Goal: Task Accomplishment & Management: Use online tool/utility

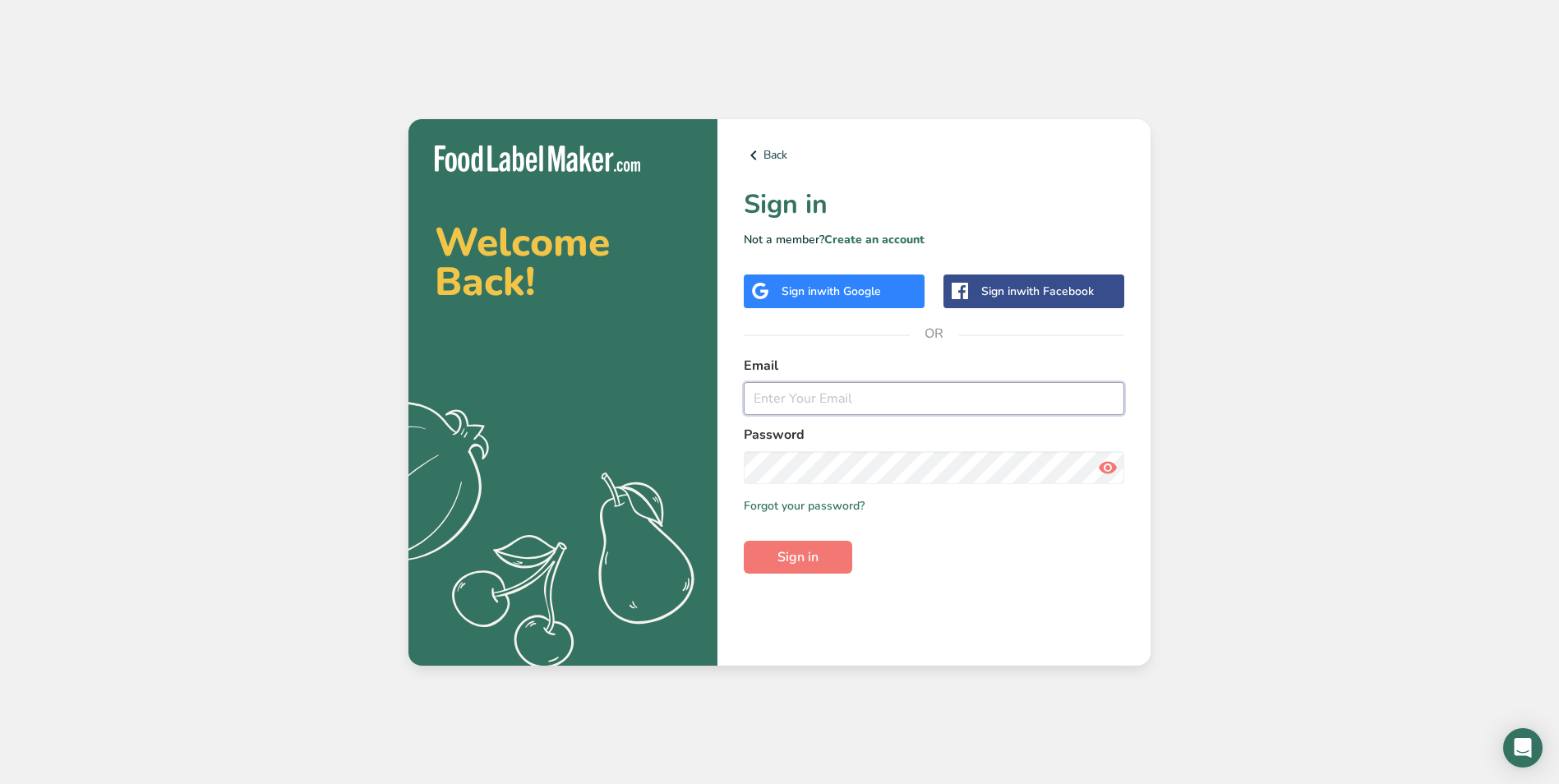
click at [767, 401] on input "email" at bounding box center [934, 398] width 381 height 33
type input "[PERSON_NAME][DOMAIN_NAME][EMAIL_ADDRESS][DOMAIN_NAME]"
click at [789, 556] on span "Sign in" at bounding box center [797, 556] width 41 height 20
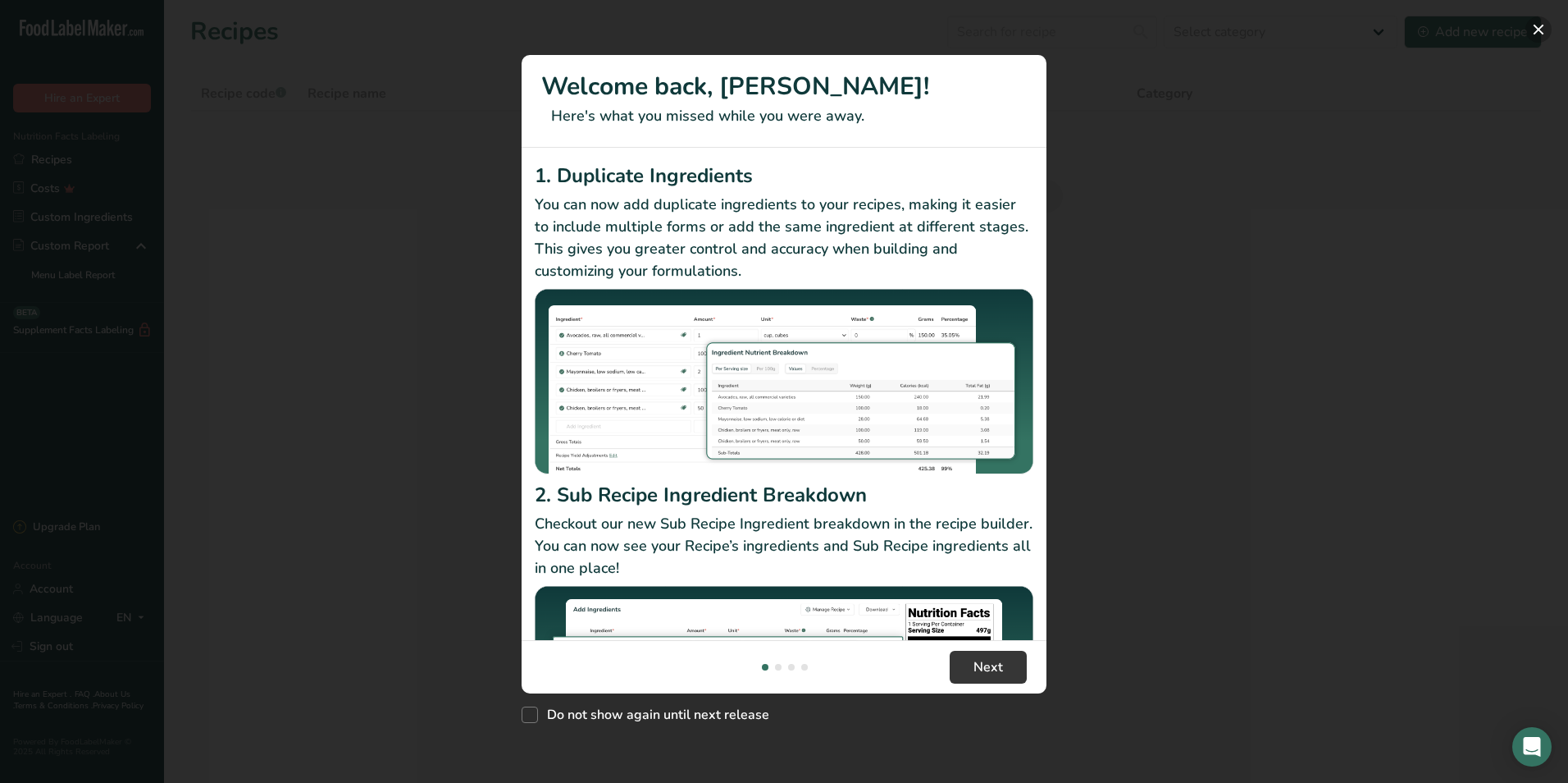
drag, startPoint x: 1539, startPoint y: 23, endPoint x: 1527, endPoint y: 24, distance: 12.0
click at [1539, 23] on button "New Features" at bounding box center [1539, 29] width 26 height 26
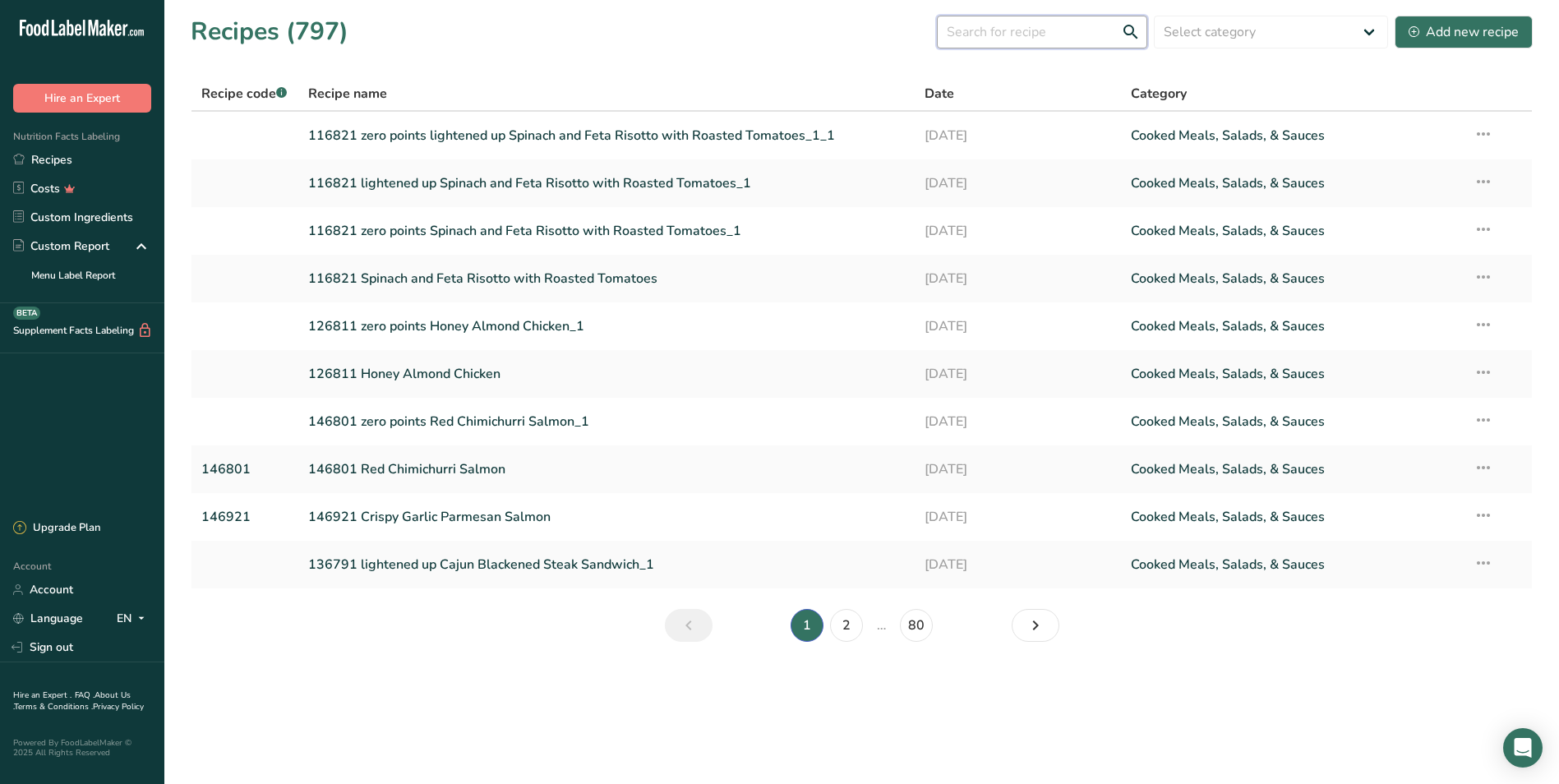
click at [1024, 29] on input "text" at bounding box center [1041, 32] width 210 height 33
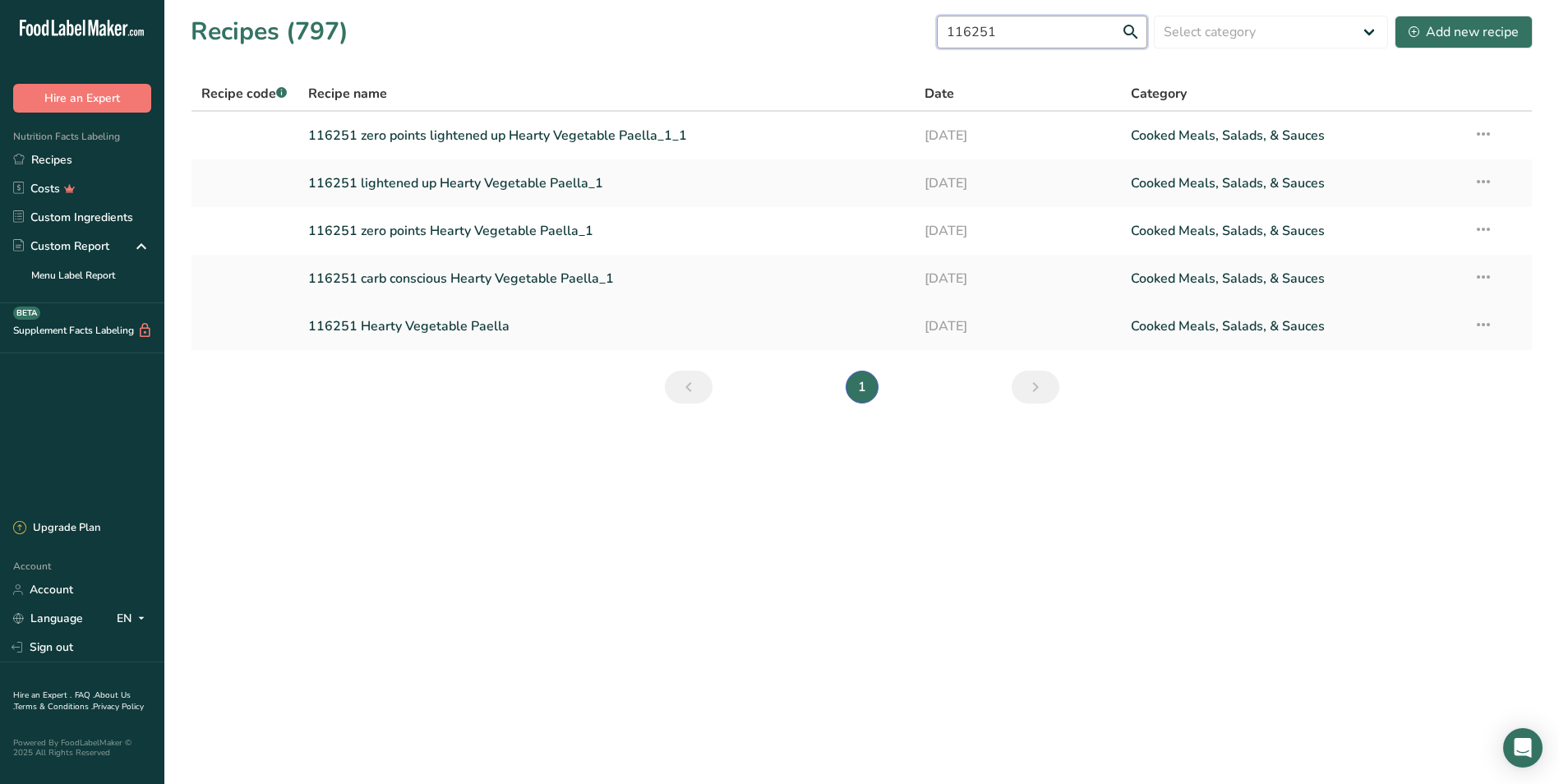
type input "116251"
click at [446, 323] on link "116251 Hearty Vegetable Paella" at bounding box center [607, 326] width 597 height 35
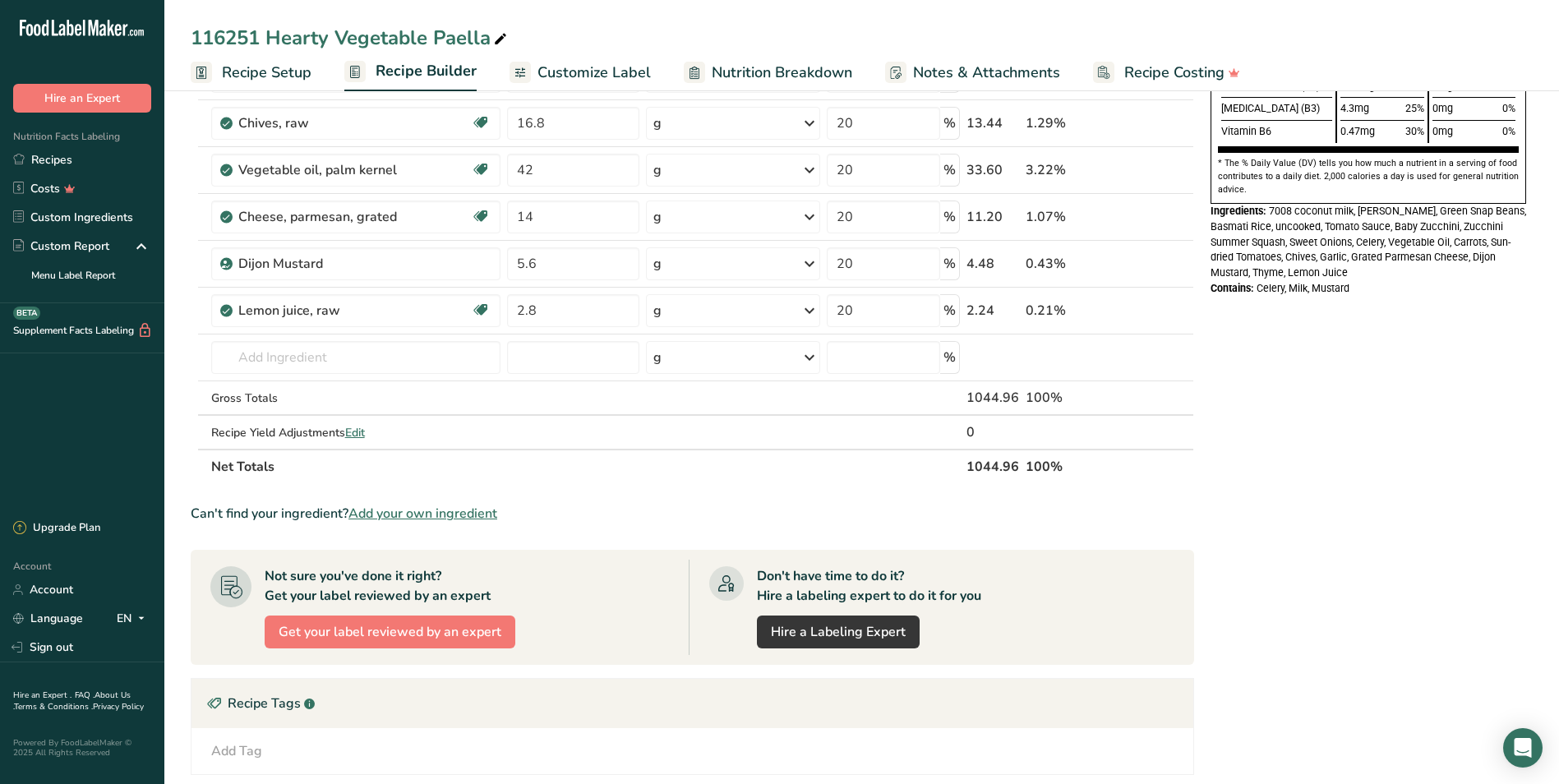
scroll to position [821, 0]
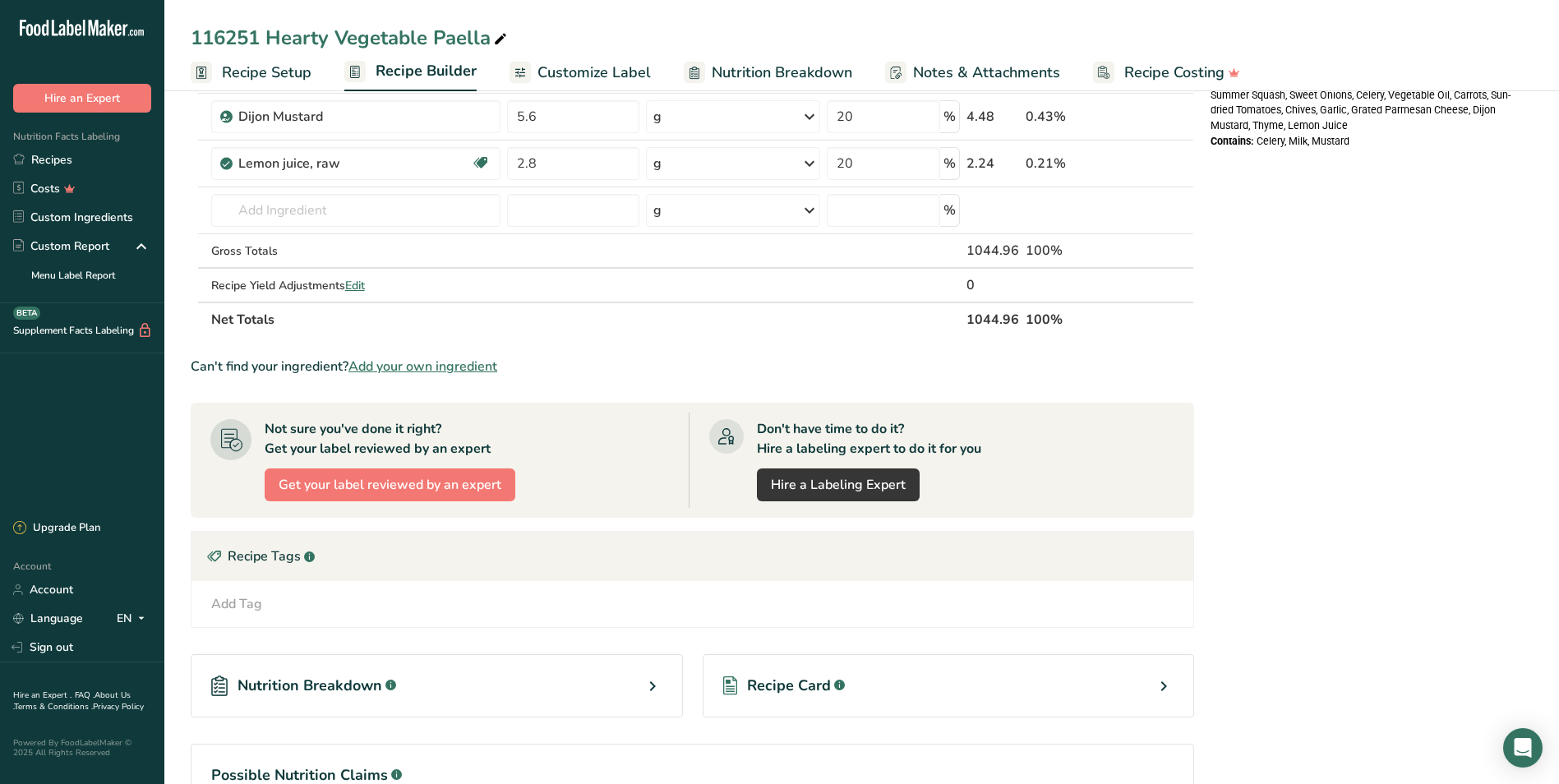
click at [279, 687] on span "Nutrition Breakdown" at bounding box center [309, 685] width 145 height 22
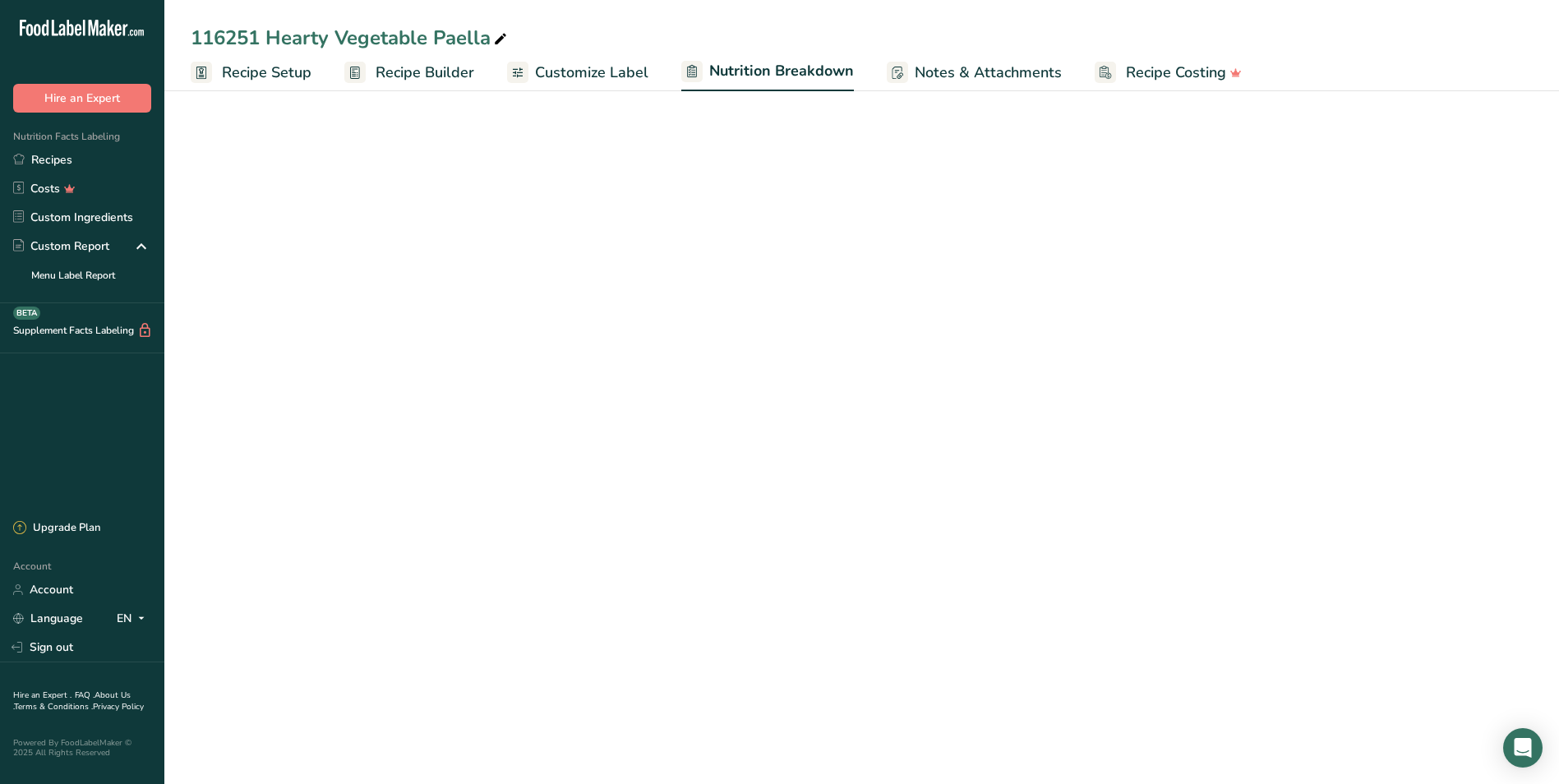
select select "Calories"
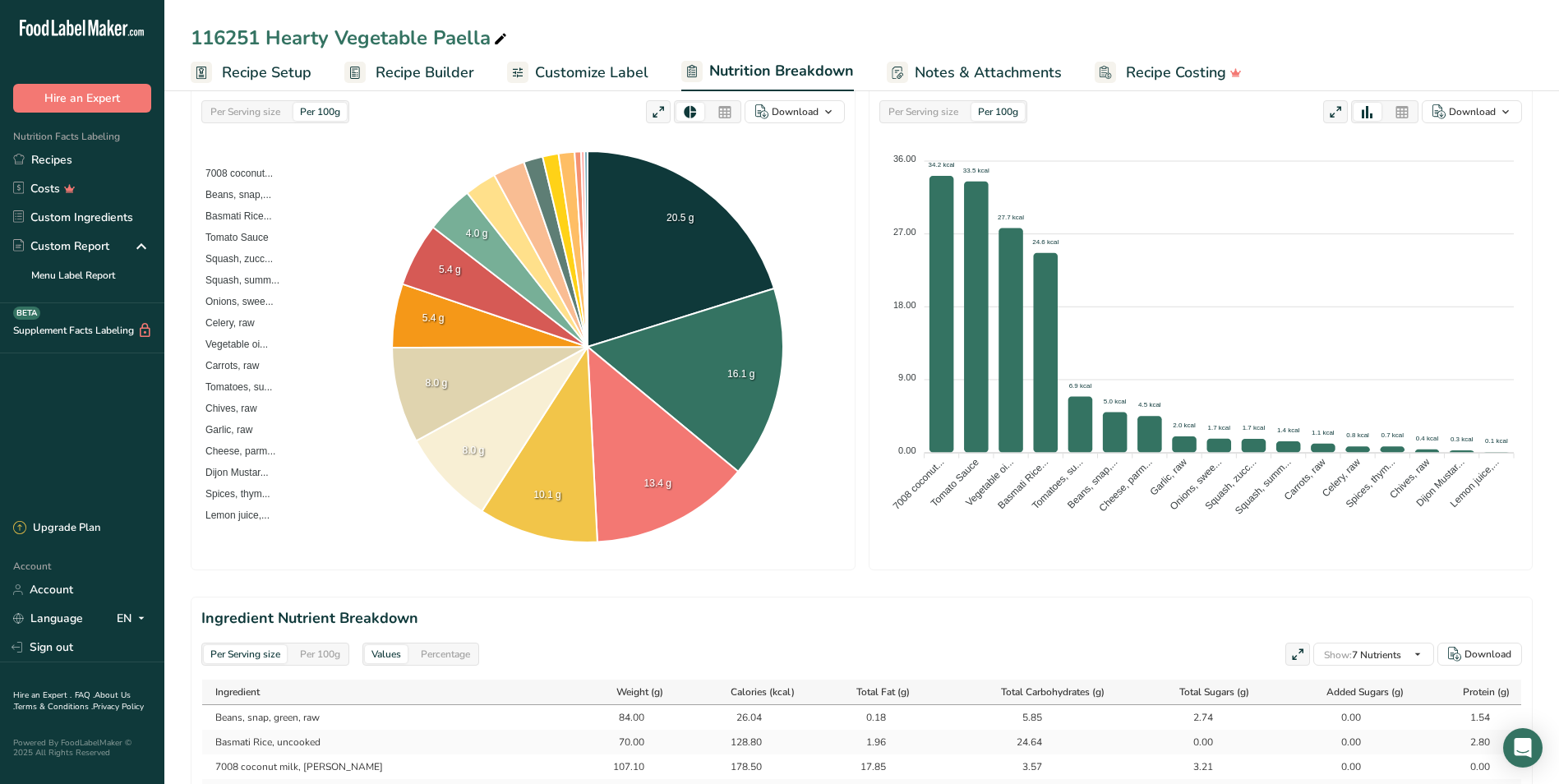
scroll to position [411, 0]
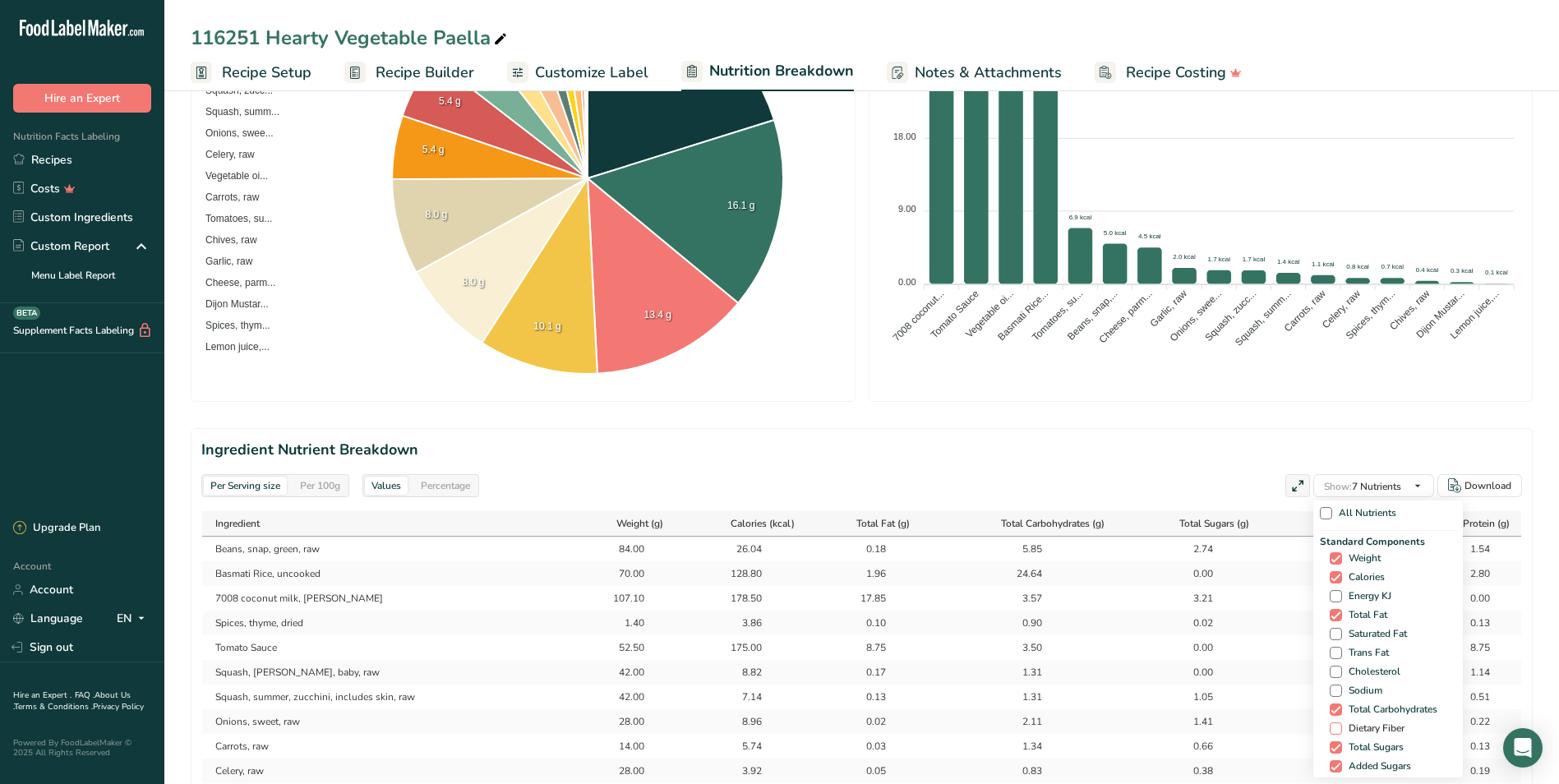
click at [1337, 730] on span at bounding box center [1336, 728] width 12 height 12
click at [1337, 730] on input "Dietary Fiber" at bounding box center [1335, 728] width 10 height 10
checkbox input "true"
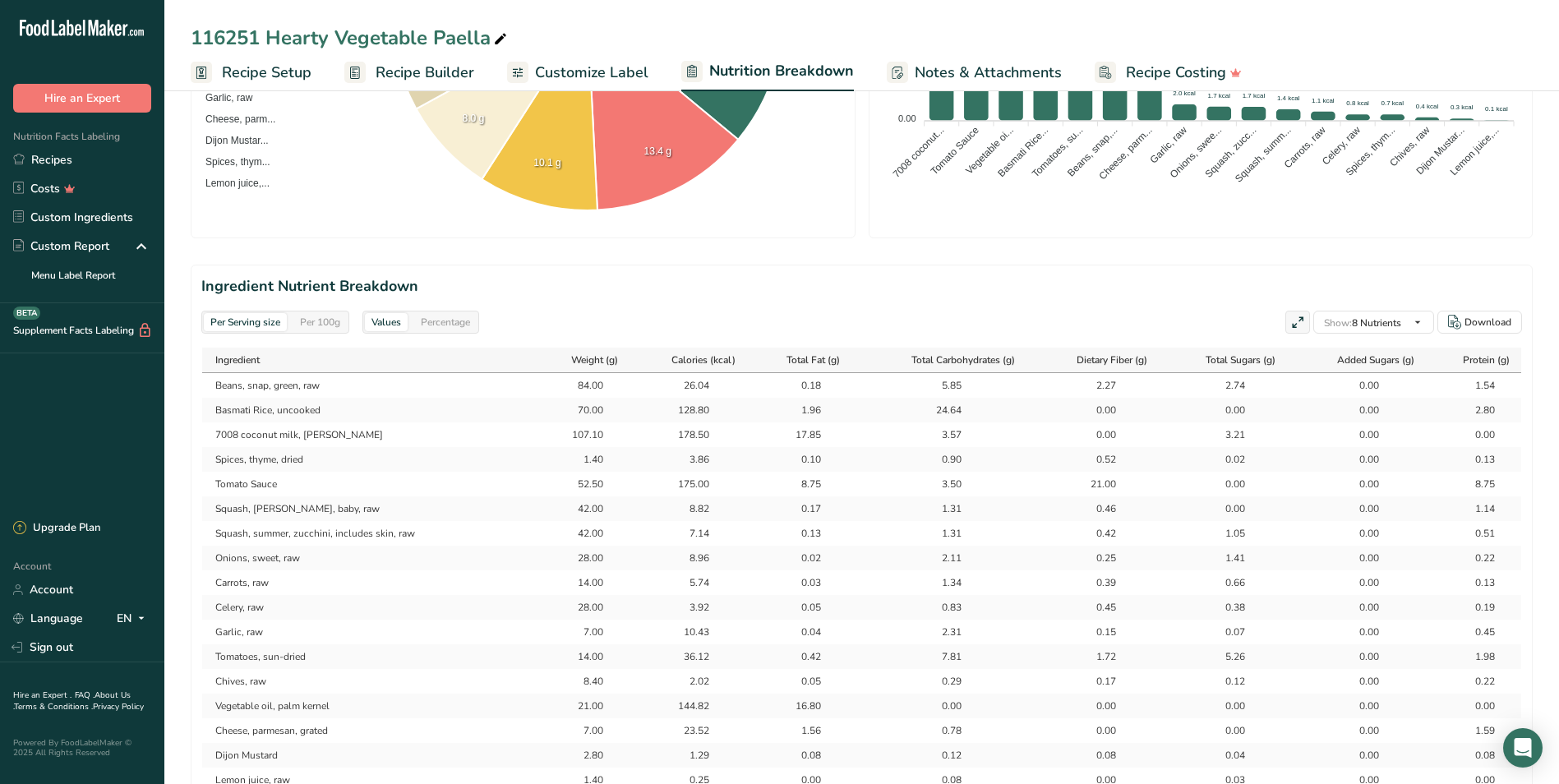
scroll to position [575, 0]
click at [949, 267] on section "Ingredient Nutrient Breakdown Per Serving size Per 100g Values Percentage Show:…" at bounding box center [861, 546] width 1342 height 565
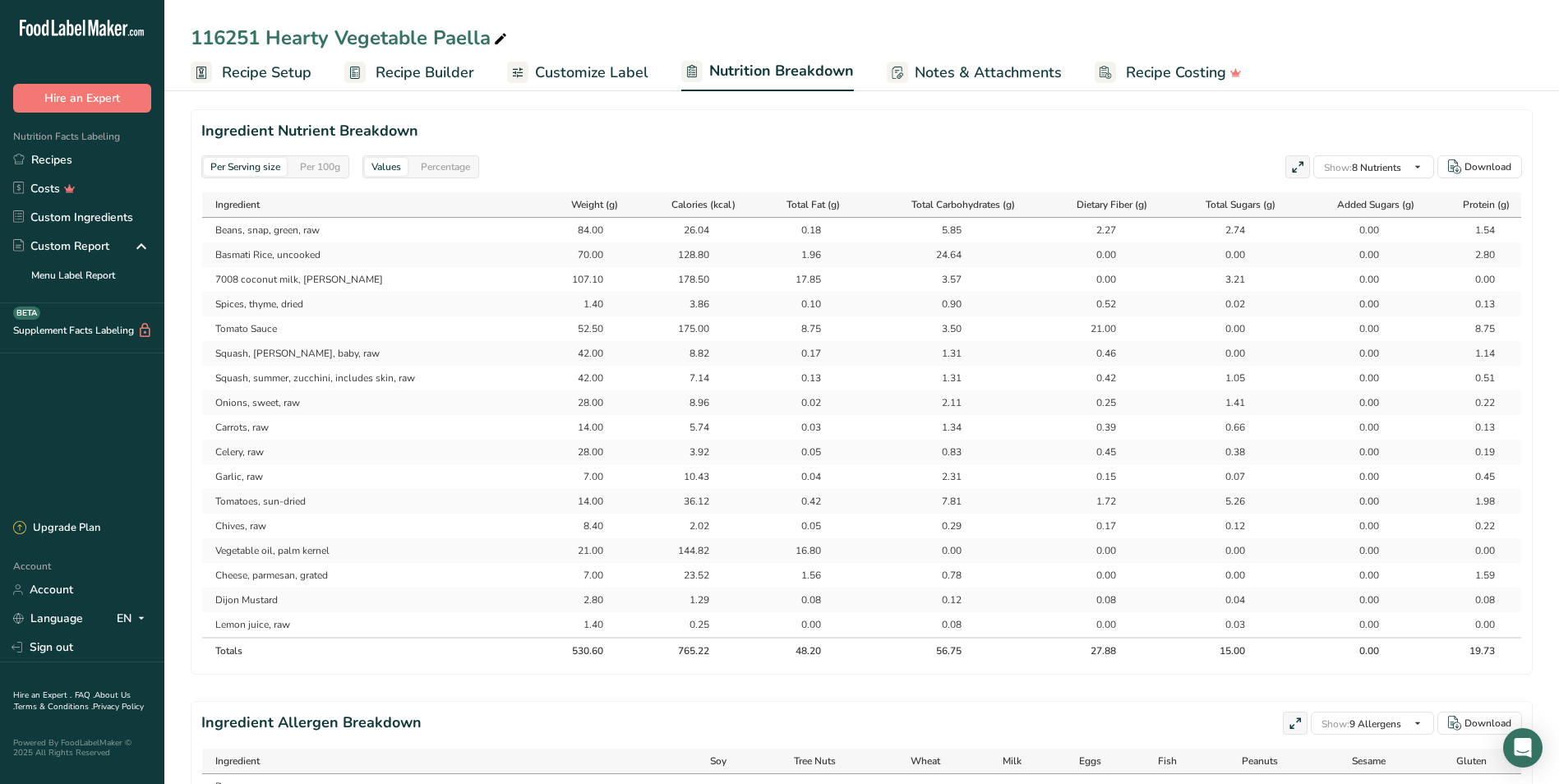
scroll to position [821, 0]
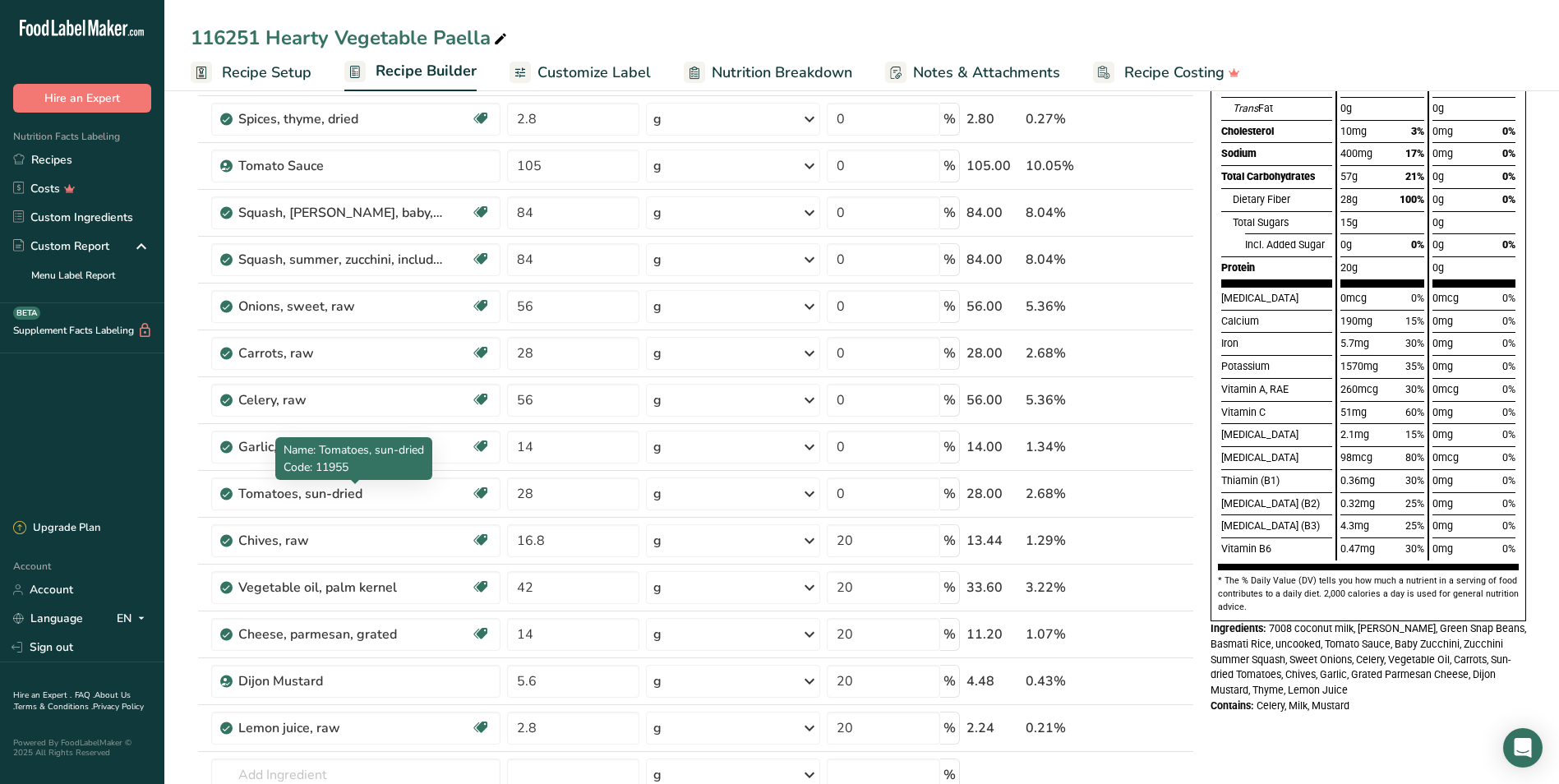
scroll to position [493, 0]
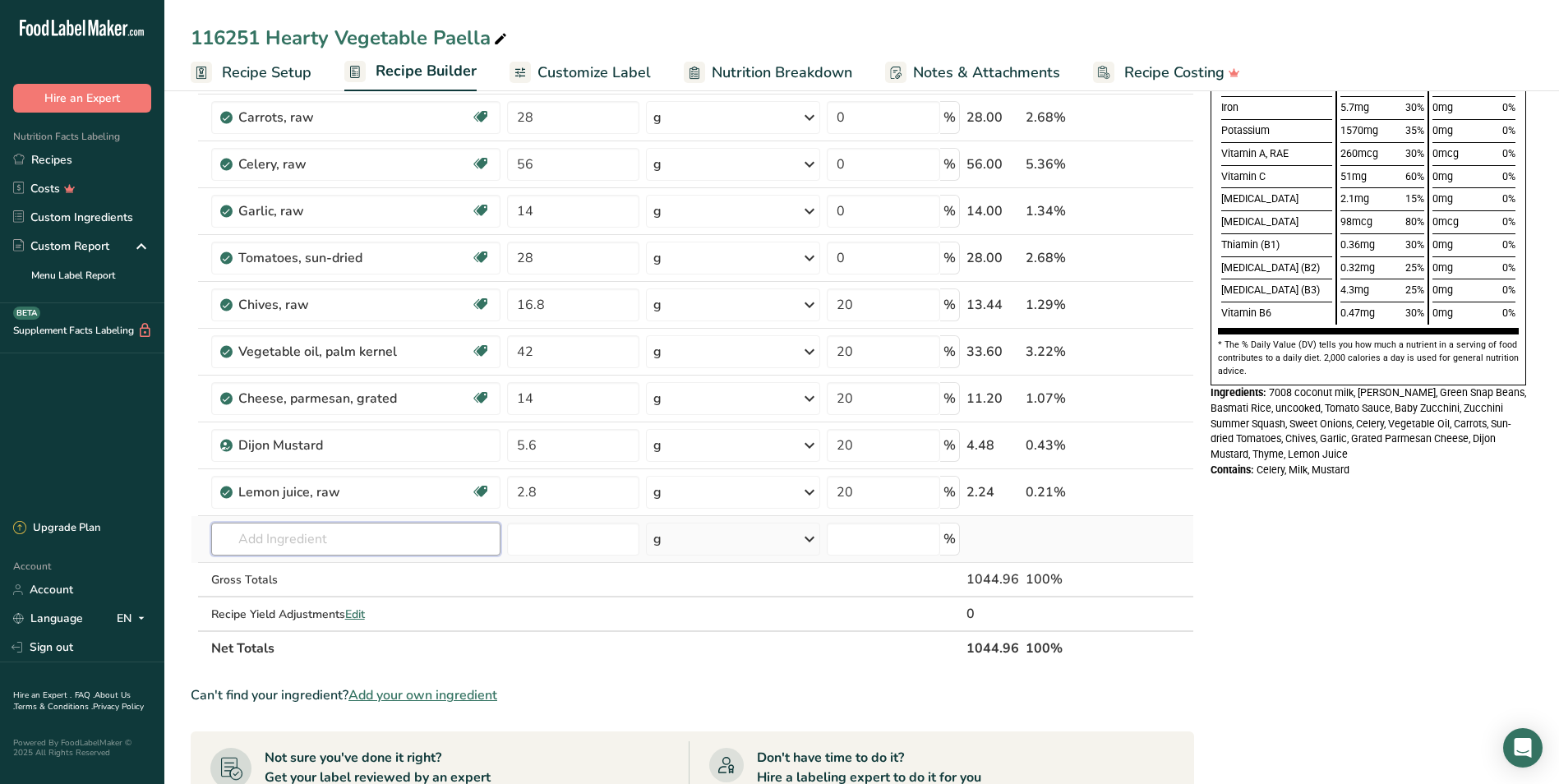
click at [267, 539] on input "text" at bounding box center [356, 539] width 290 height 33
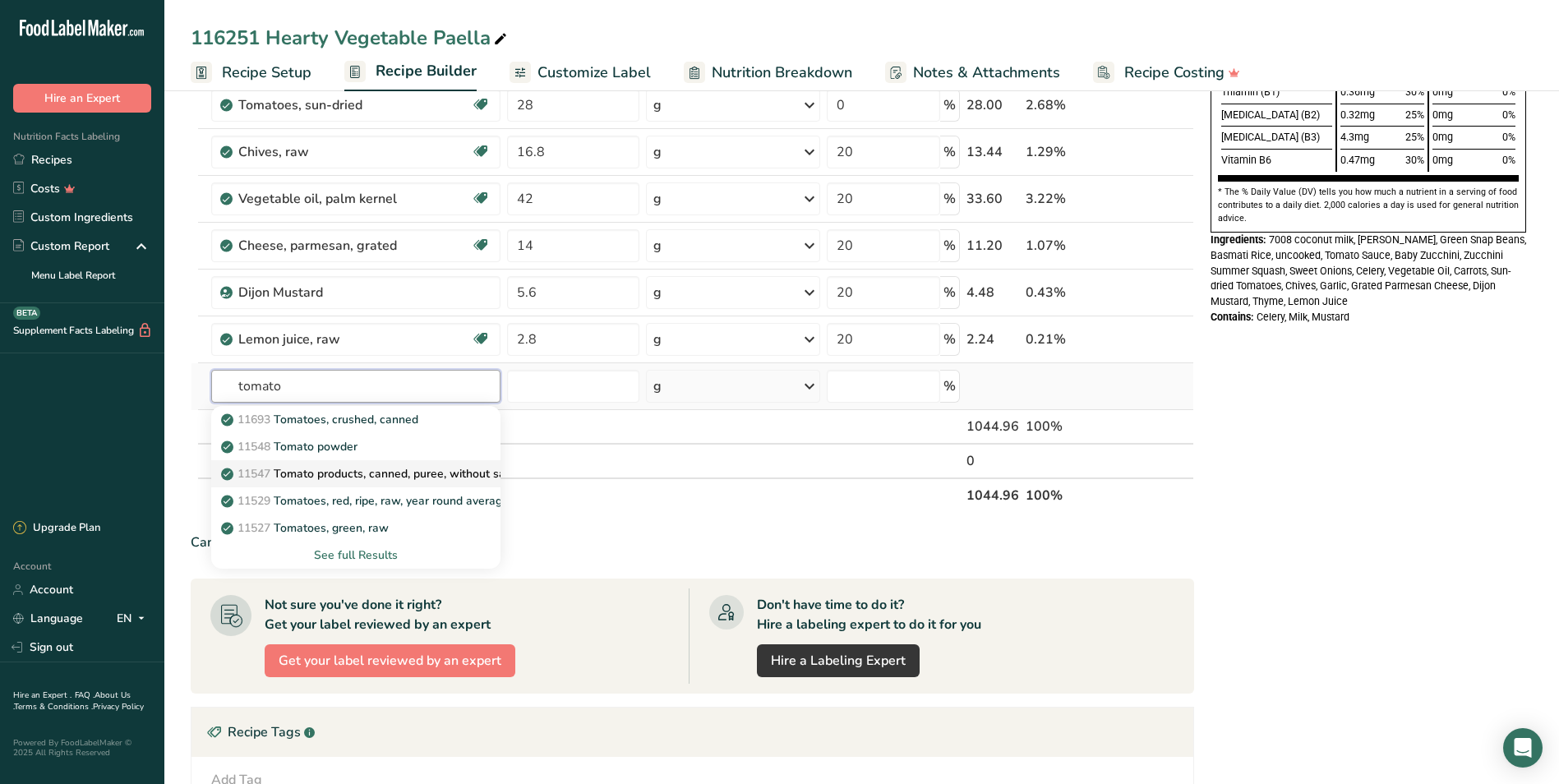
scroll to position [657, 0]
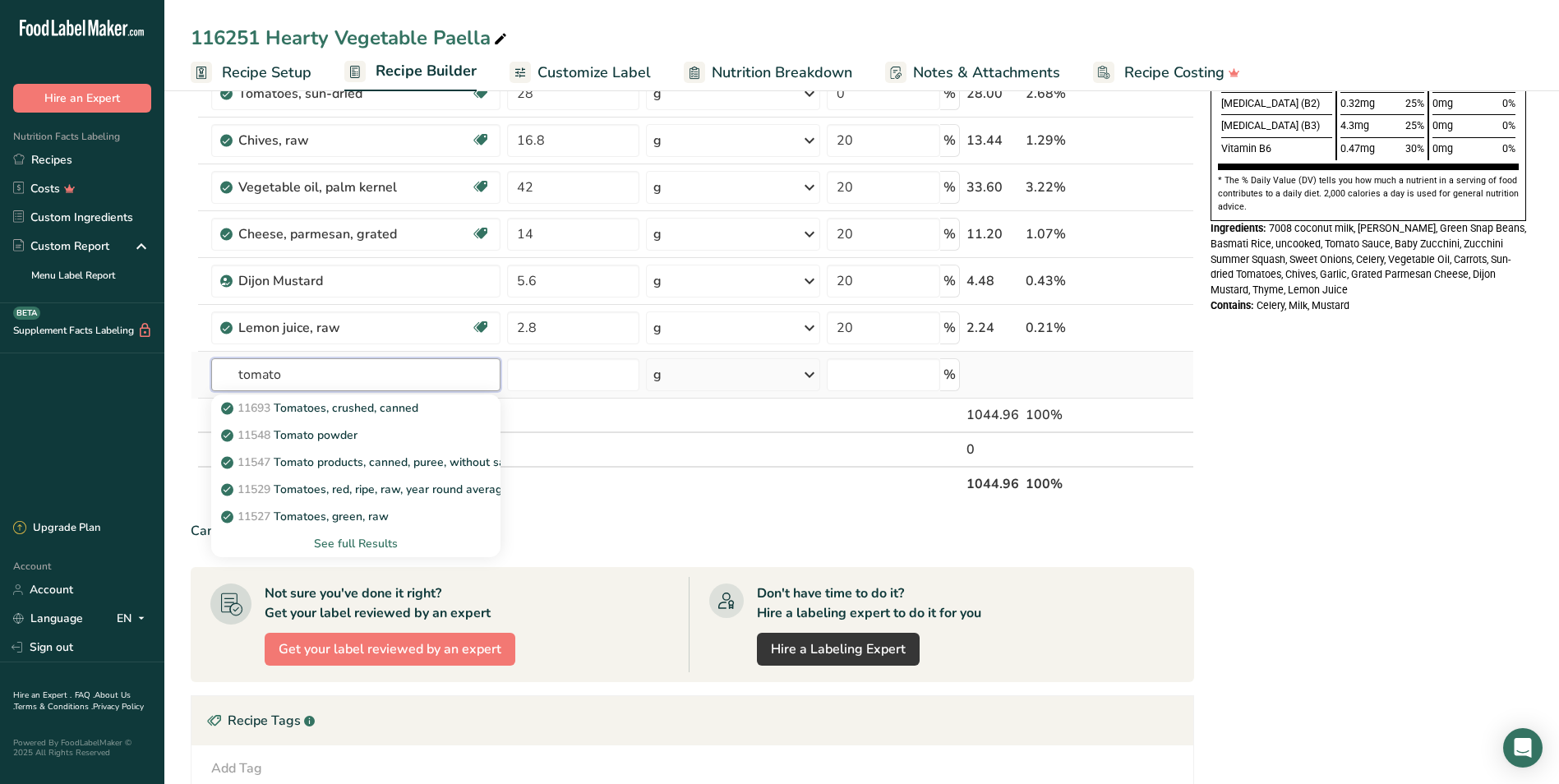
type input "tomato"
click at [356, 542] on div "See full Results" at bounding box center [356, 543] width 264 height 17
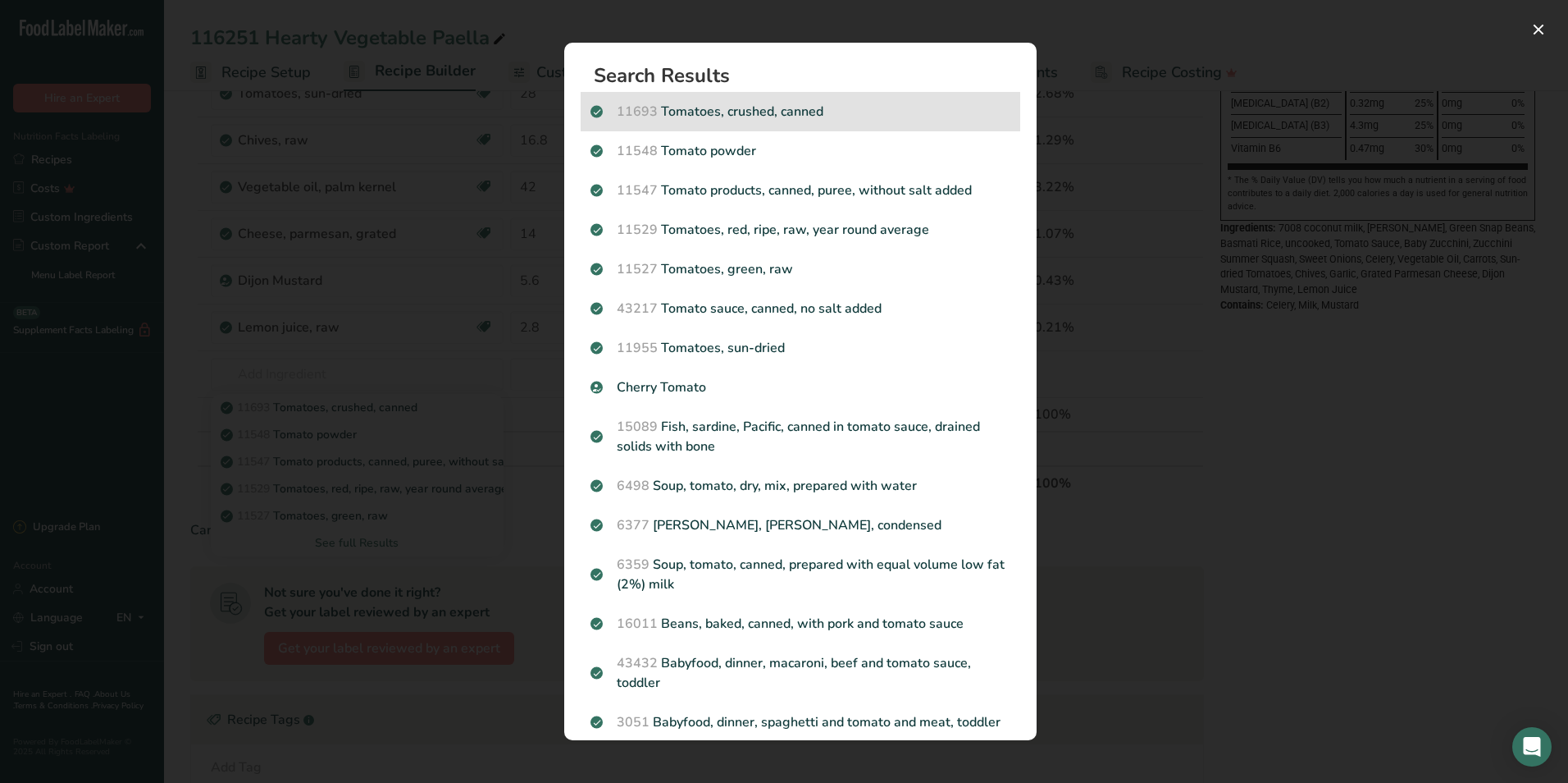
click at [759, 113] on p "11693 Tomatoes, crushed, canned" at bounding box center [800, 111] width 420 height 20
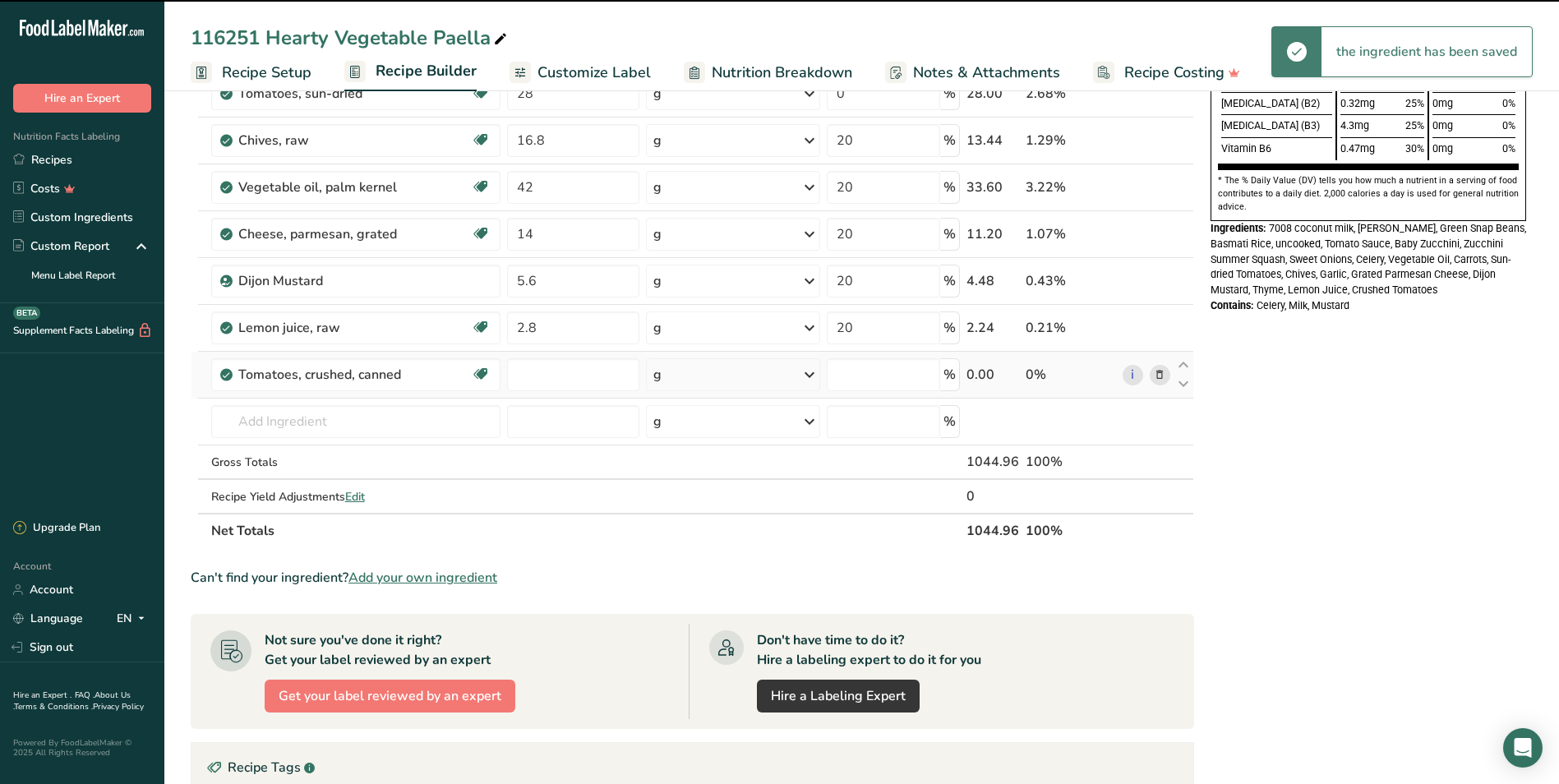
type input "0"
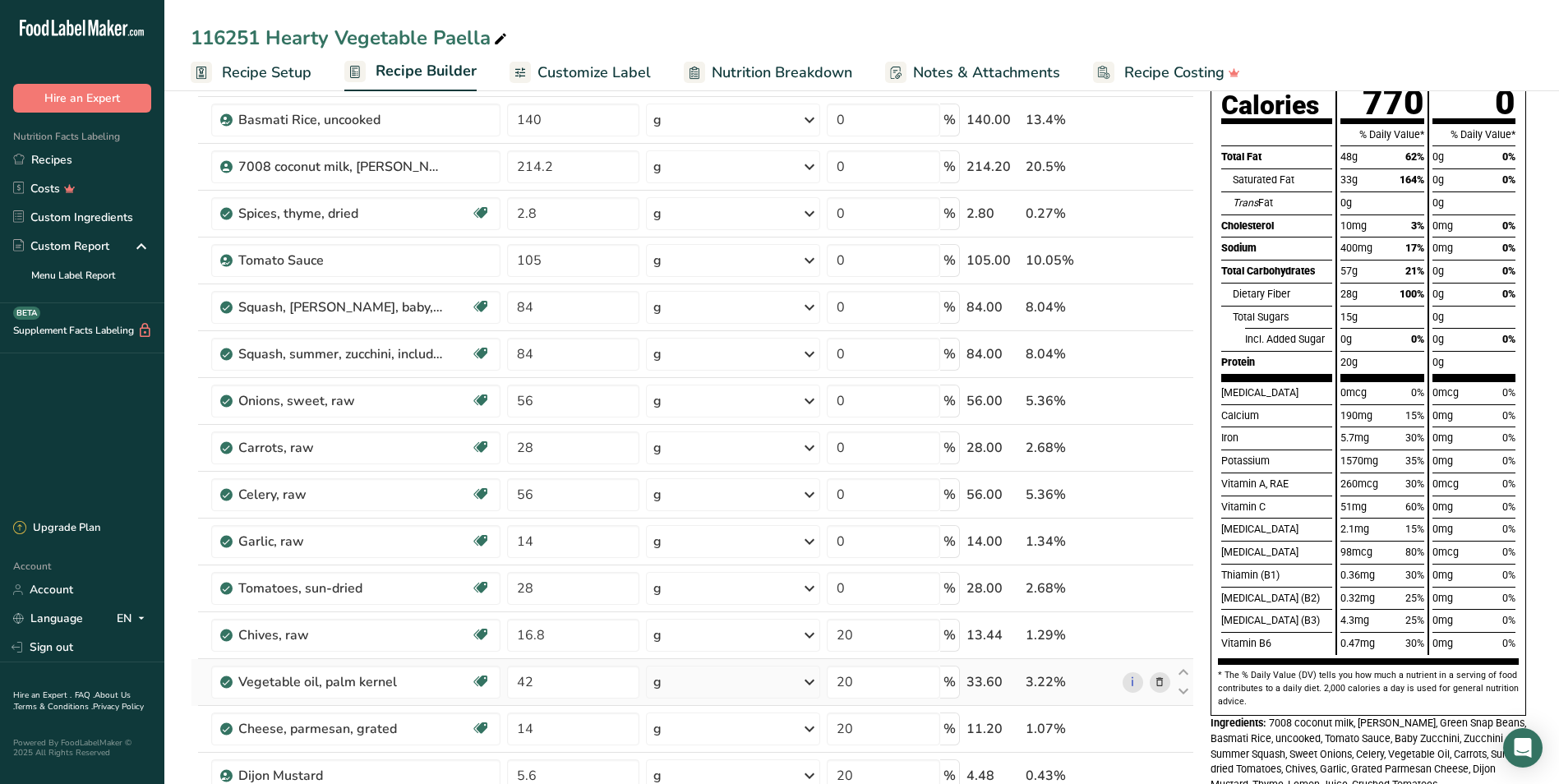
scroll to position [329, 0]
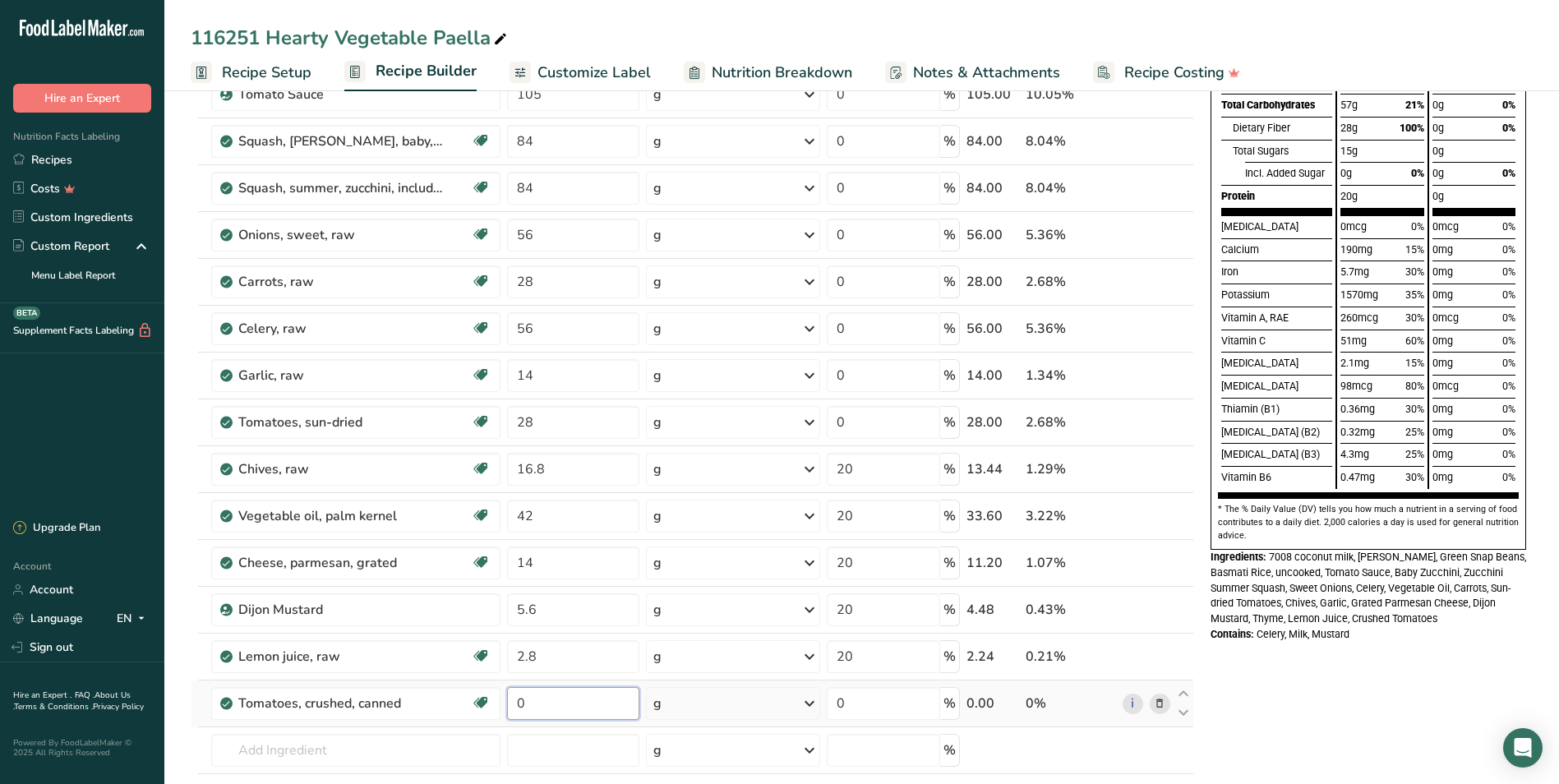
drag, startPoint x: 537, startPoint y: 702, endPoint x: 510, endPoint y: 701, distance: 27.0
click at [510, 701] on input "0" at bounding box center [573, 704] width 132 height 33
type input "105"
click at [235, 746] on div "Ingredient * Amount * Unit * Waste * .a-a{fill:#347362;}.b-a{fill:#fff;} Grams …" at bounding box center [692, 363] width 1003 height 1028
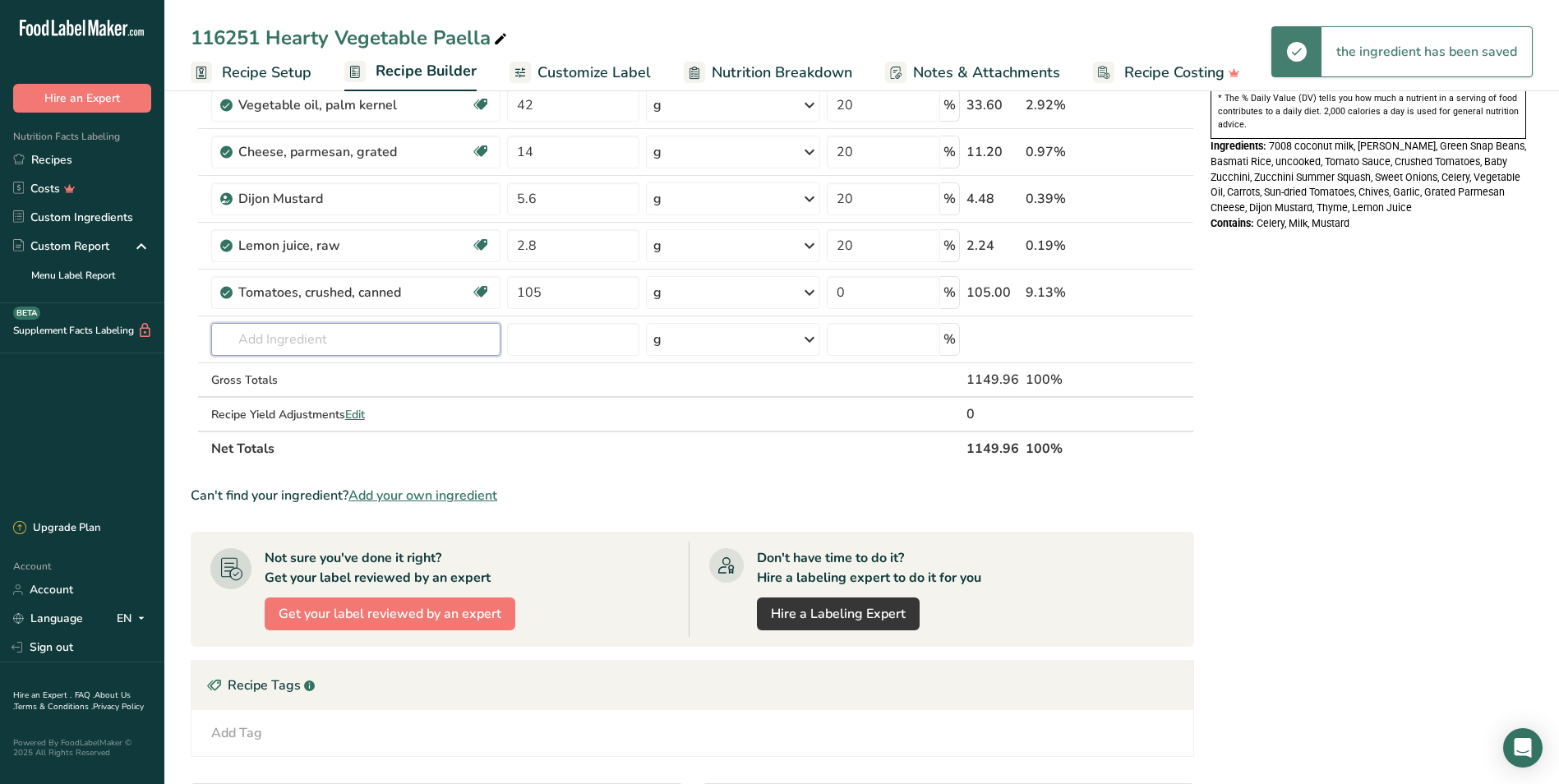
scroll to position [1049, 0]
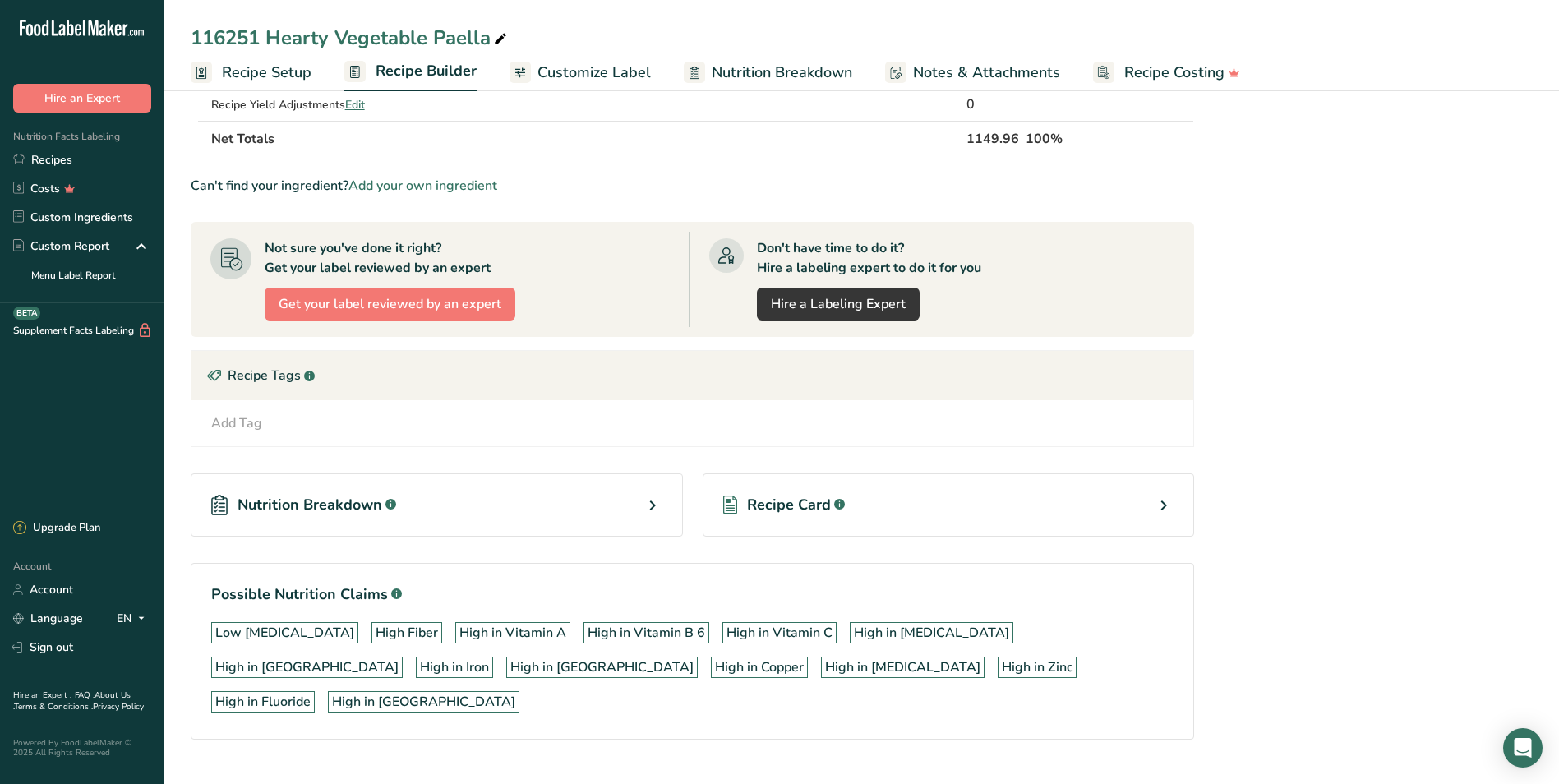
click at [327, 505] on span "Nutrition Breakdown" at bounding box center [309, 505] width 145 height 22
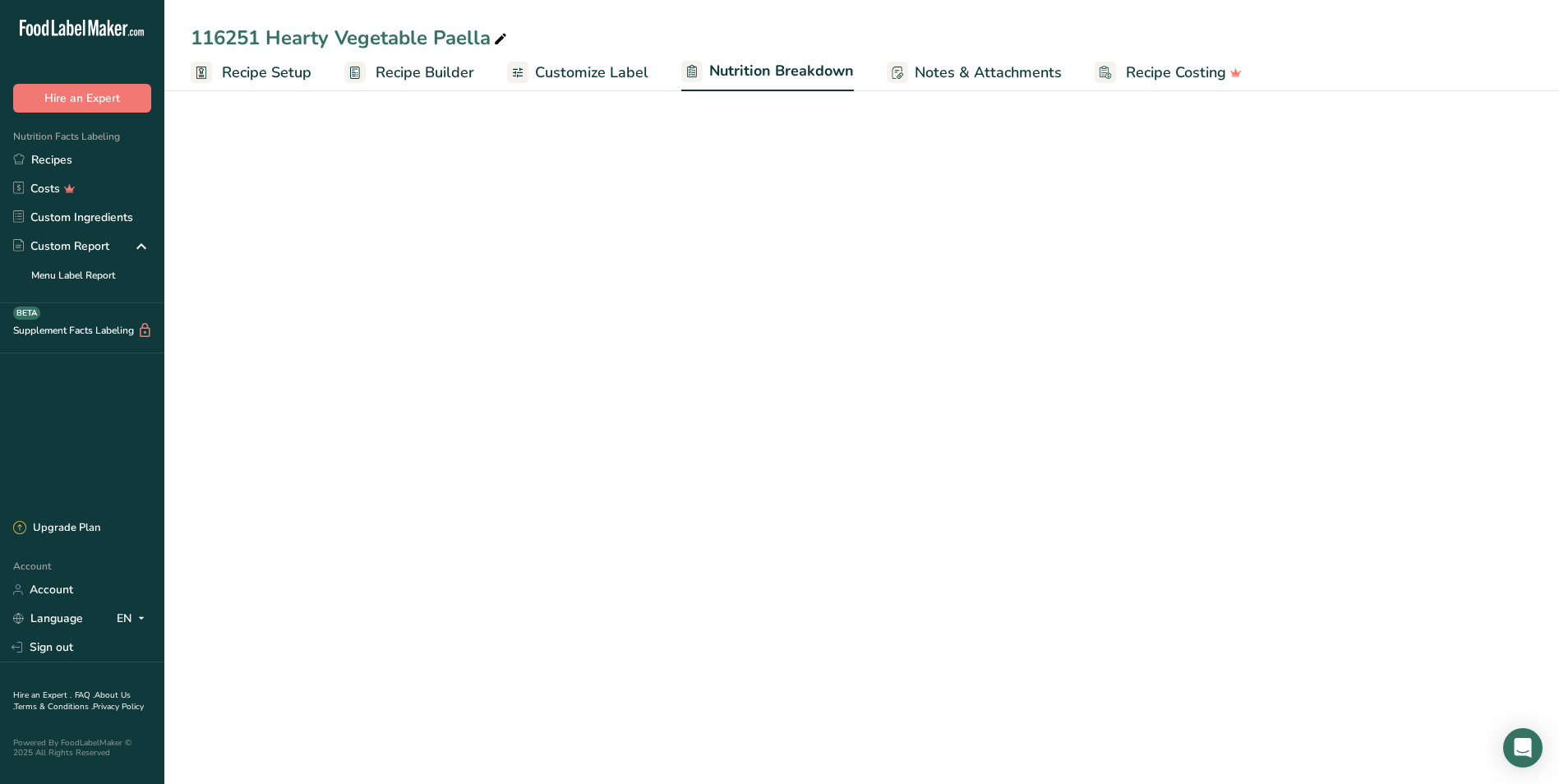
select select "Calories"
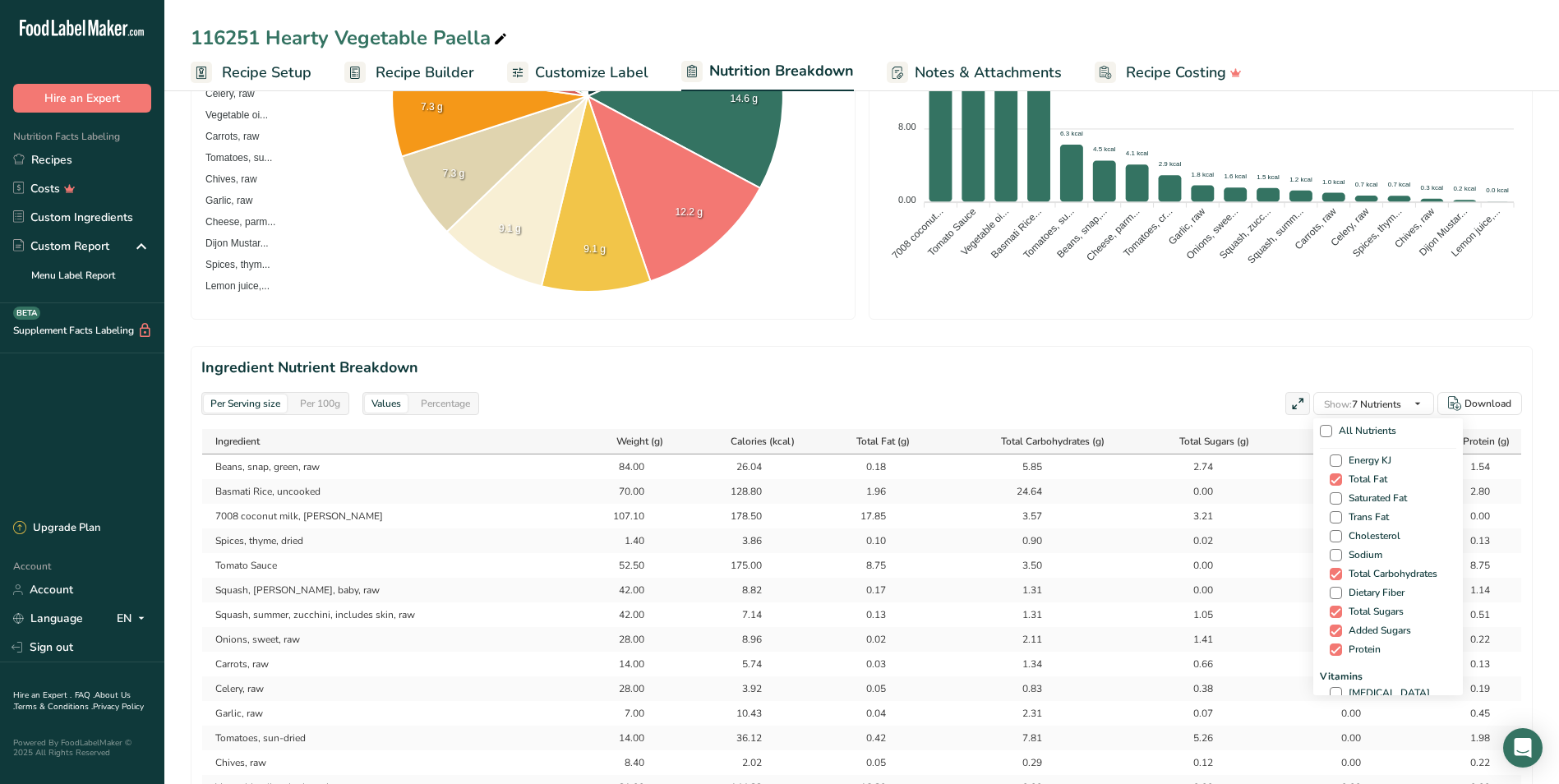
scroll to position [82, 0]
click at [1334, 563] on span at bounding box center [1336, 564] width 12 height 12
click at [1334, 563] on input "Dietary Fiber" at bounding box center [1335, 564] width 10 height 10
checkbox input "true"
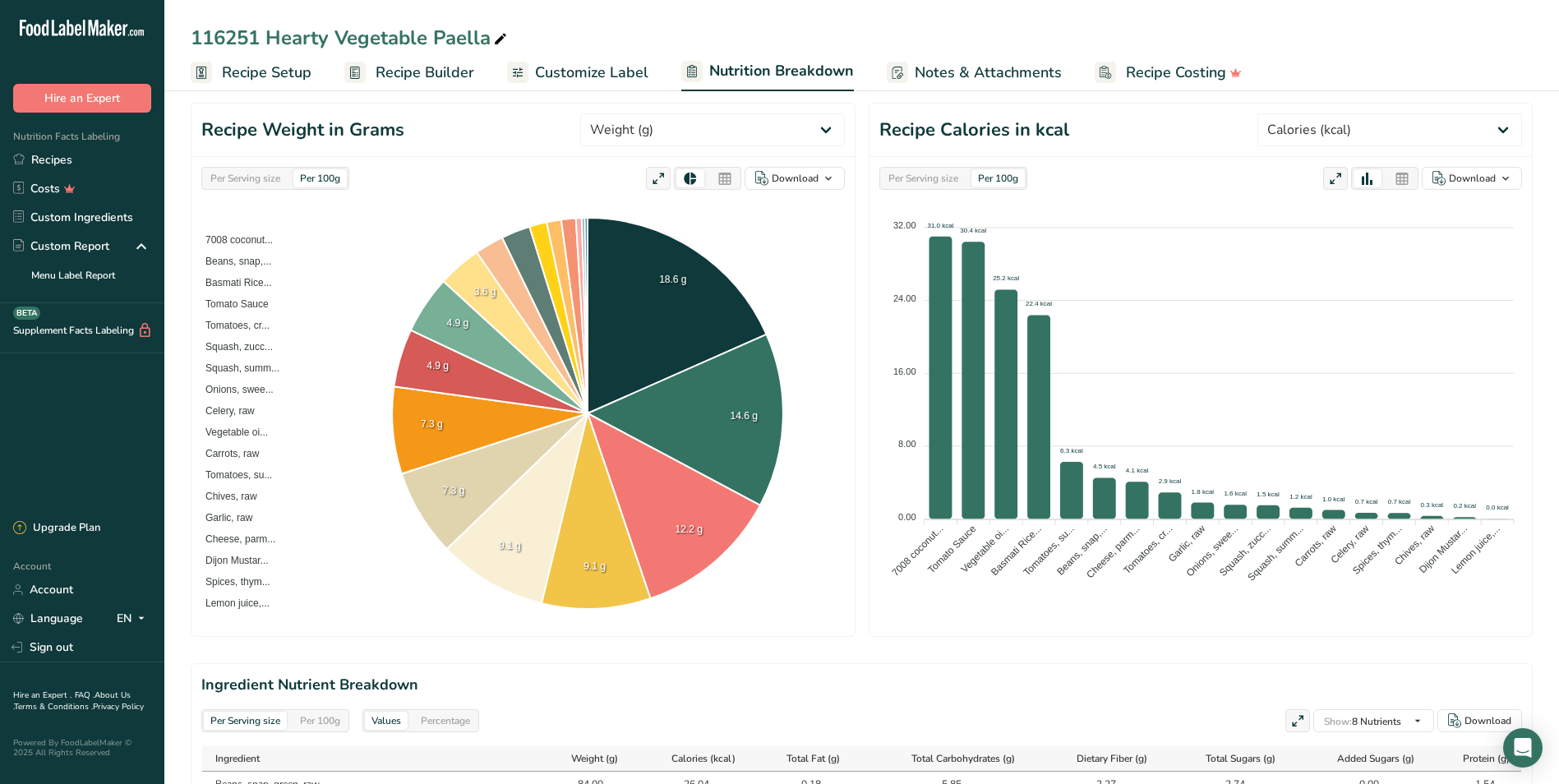
scroll to position [0, 0]
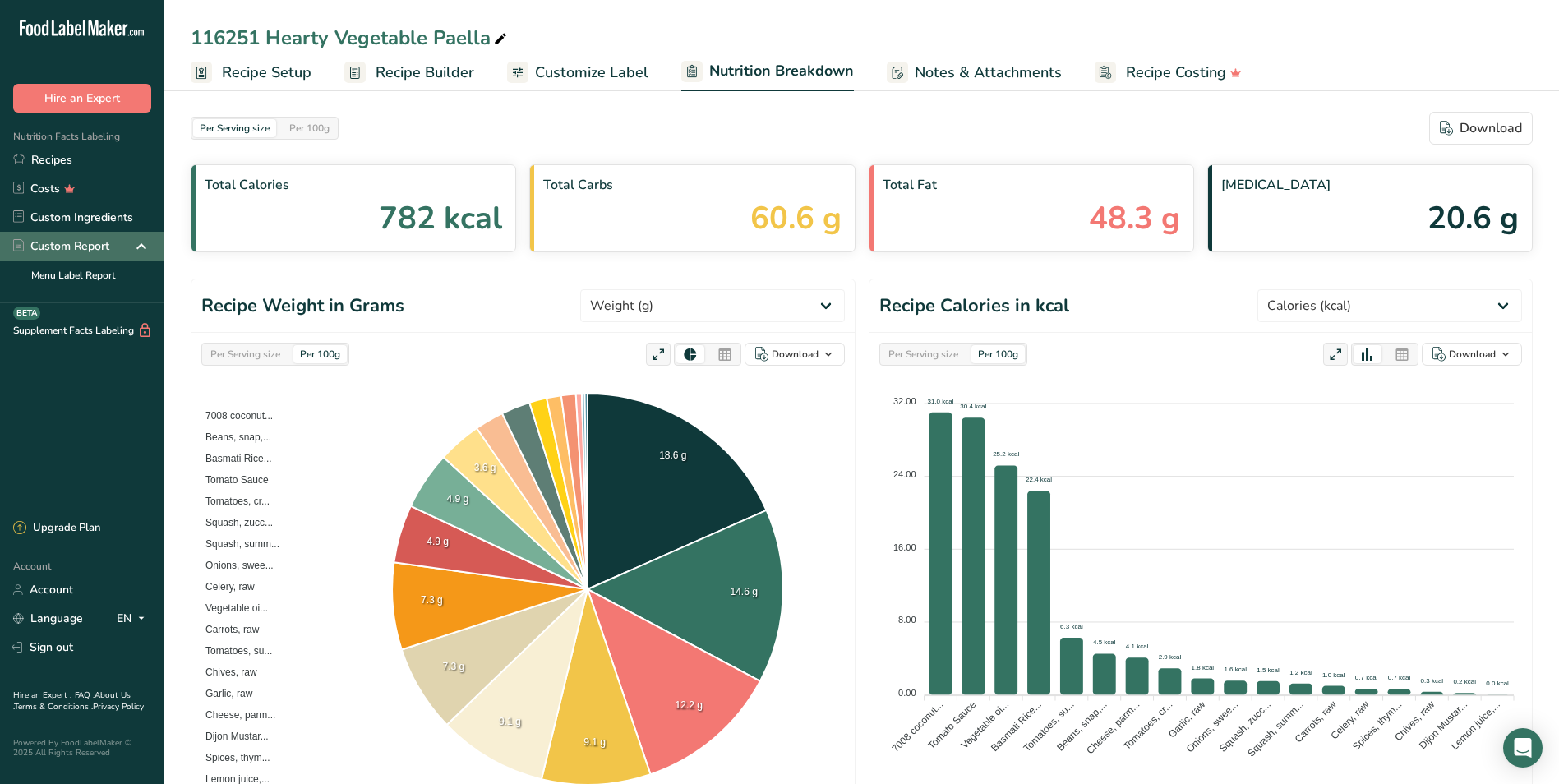
drag, startPoint x: 43, startPoint y: 217, endPoint x: 132, endPoint y: 234, distance: 90.6
click at [43, 217] on link "Custom Ingredients" at bounding box center [82, 216] width 164 height 29
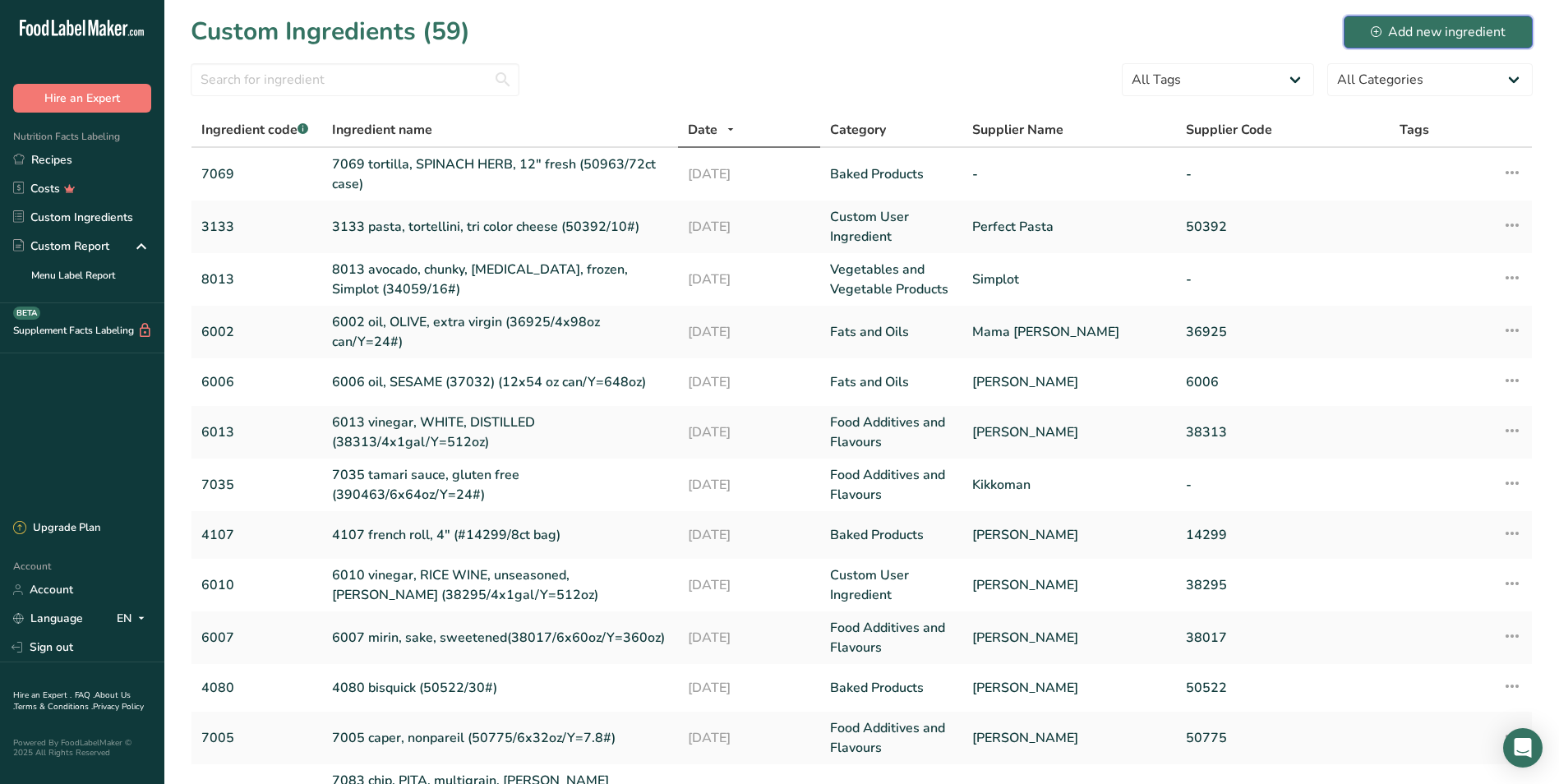
click at [1382, 36] on div "Add new ingredient" at bounding box center [1438, 32] width 135 height 20
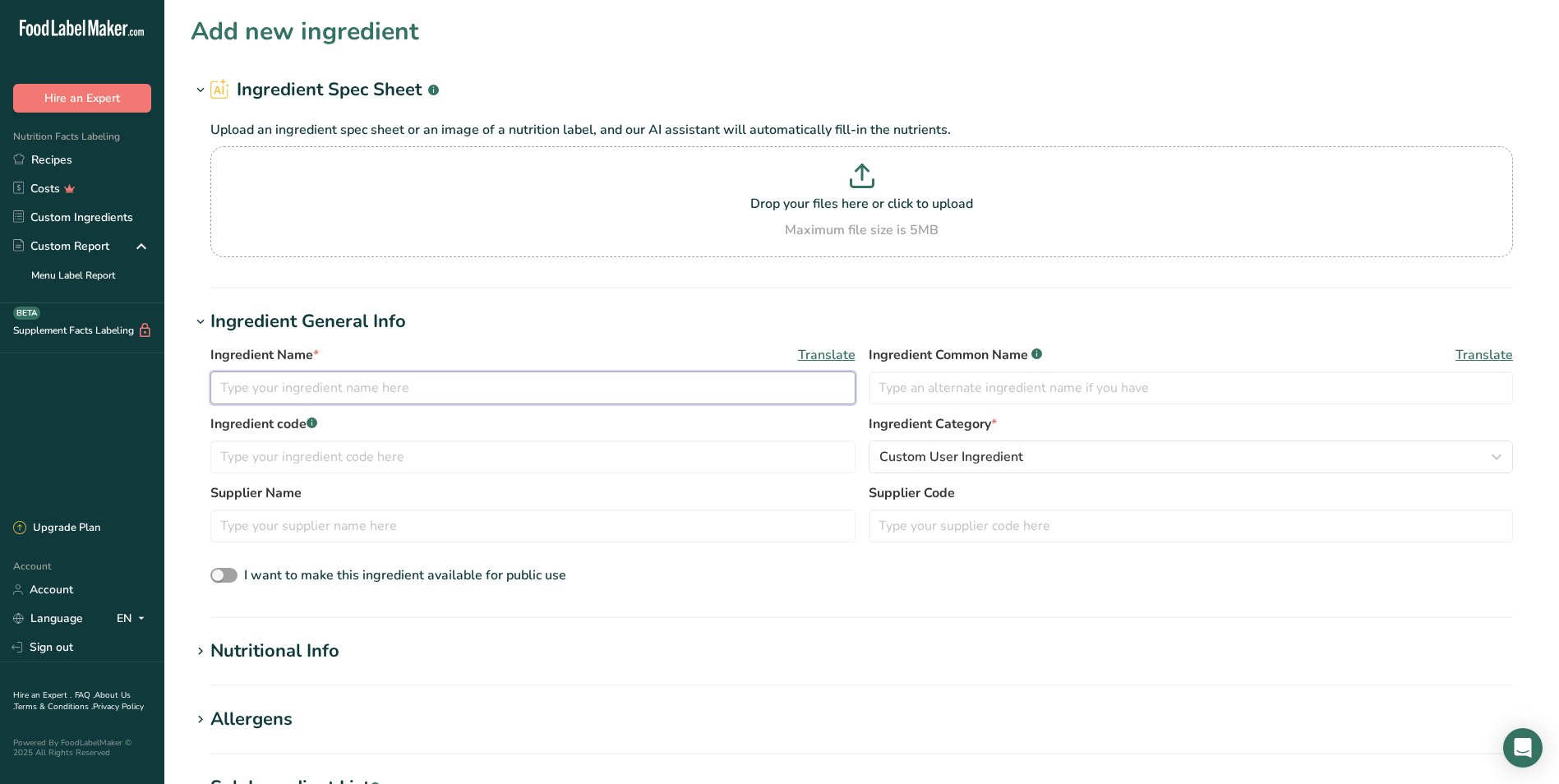
click at [298, 381] on input "text" at bounding box center [532, 388] width 645 height 33
paste input "tomato, sauce, 7/11's, canned (36118/6x#10/Y=36#)"
type input "3062 tomato, sauce, 7/11's, canned (36118/6x#10/Y=36#)"
click at [896, 390] on input "text" at bounding box center [1190, 388] width 645 height 33
type input "7/11's"
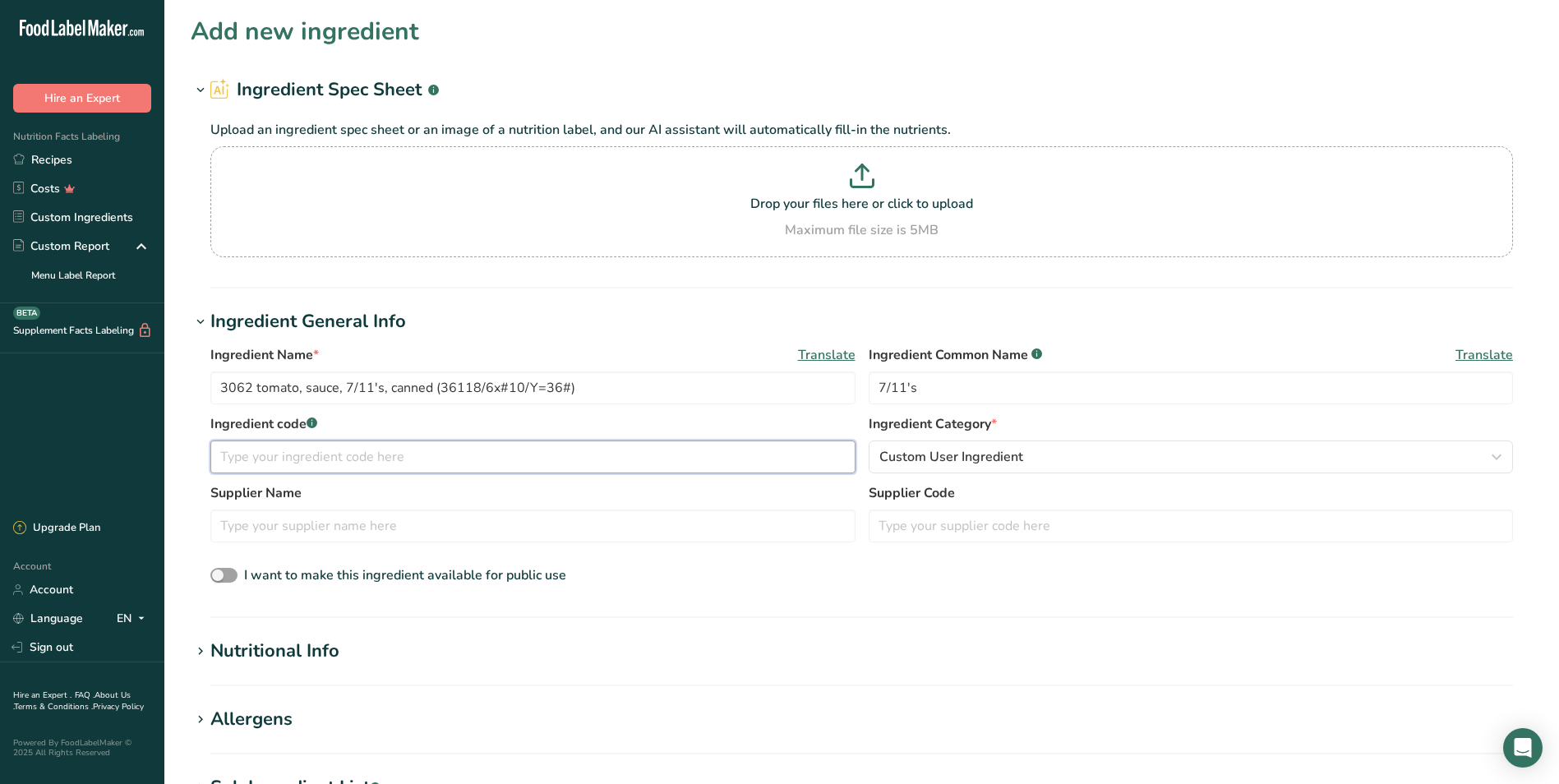
click at [306, 454] on input "text" at bounding box center [532, 457] width 645 height 33
type input "3062"
click at [370, 530] on input "text" at bounding box center [532, 526] width 645 height 33
type input "Red Gold"
click at [980, 529] on input "text" at bounding box center [1190, 526] width 645 height 33
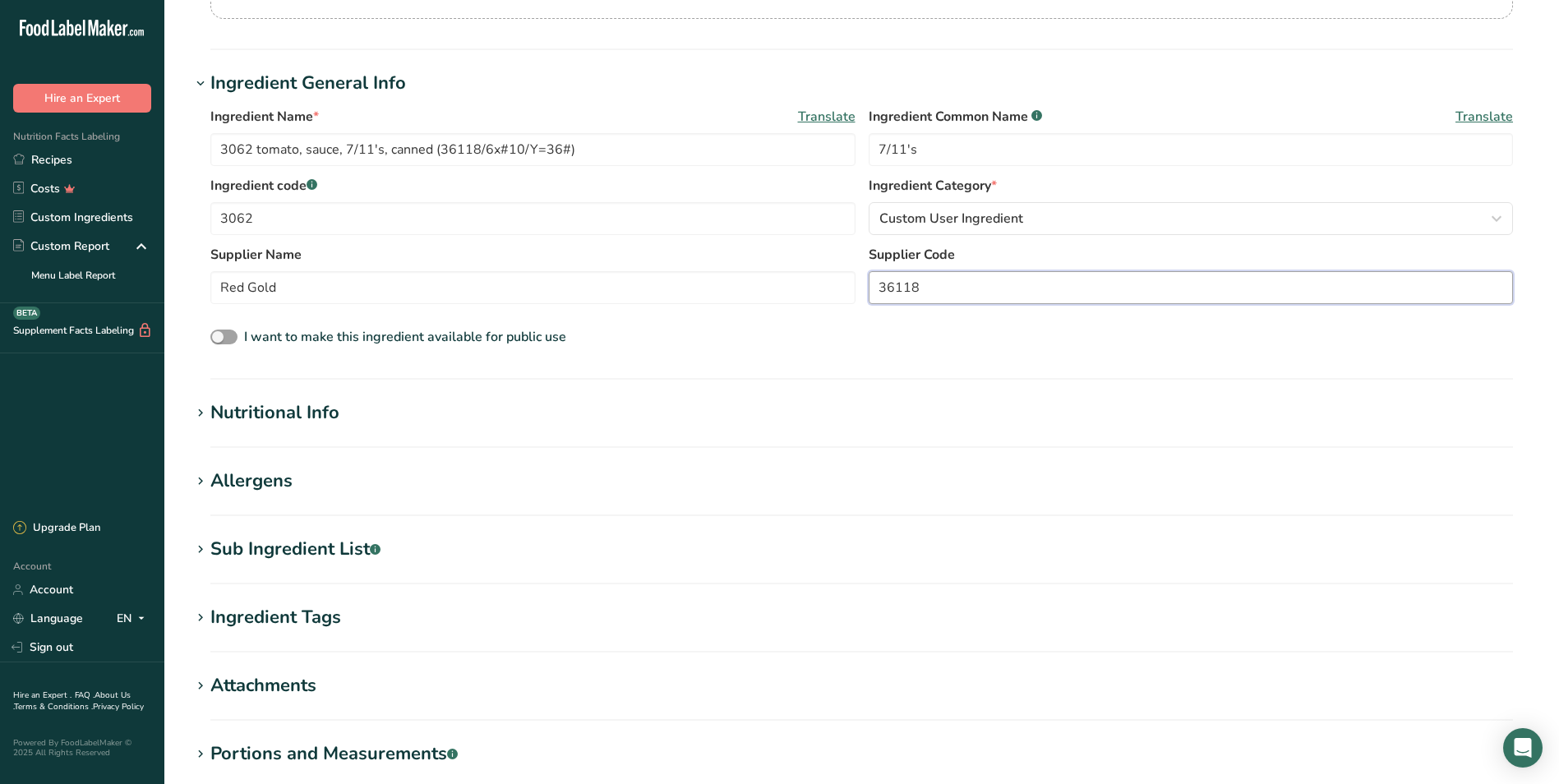
scroll to position [247, 0]
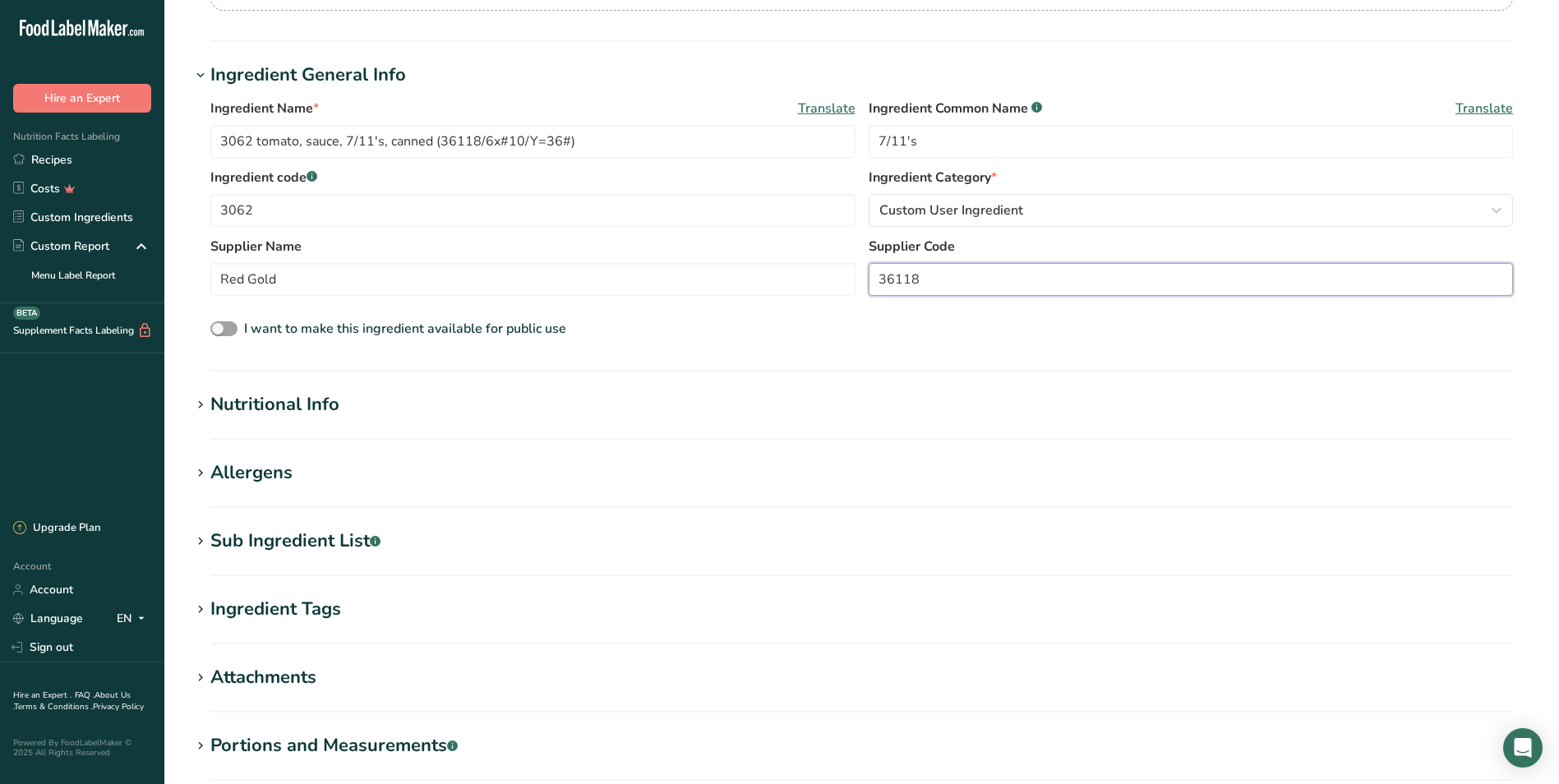
type input "36118"
click at [204, 402] on icon at bounding box center [200, 405] width 15 height 23
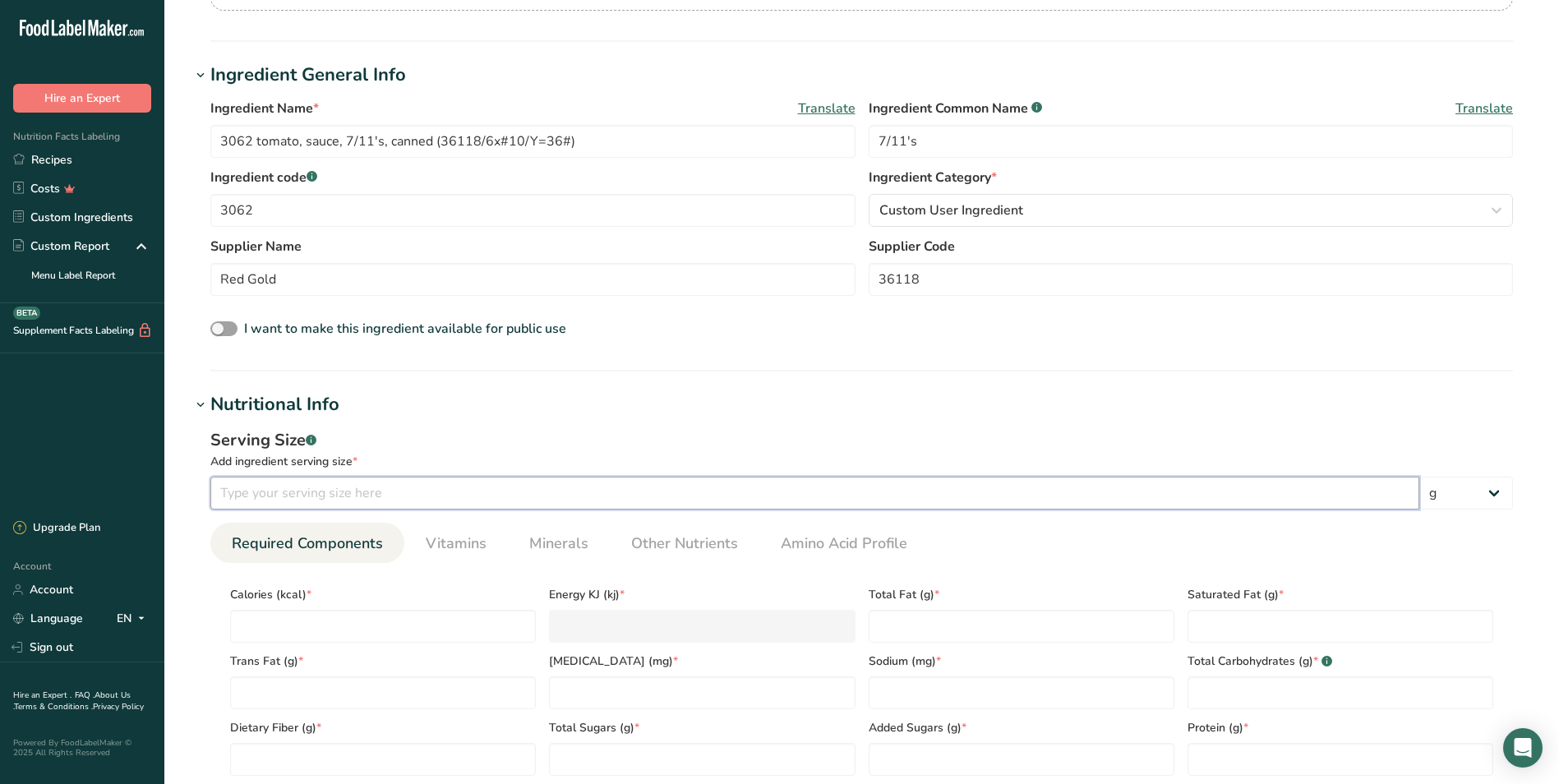
click at [342, 487] on input "number" at bounding box center [815, 493] width 1208 height 33
type input "125"
click at [299, 628] on input "number" at bounding box center [383, 626] width 306 height 33
type input "6"
type KJ "25.1"
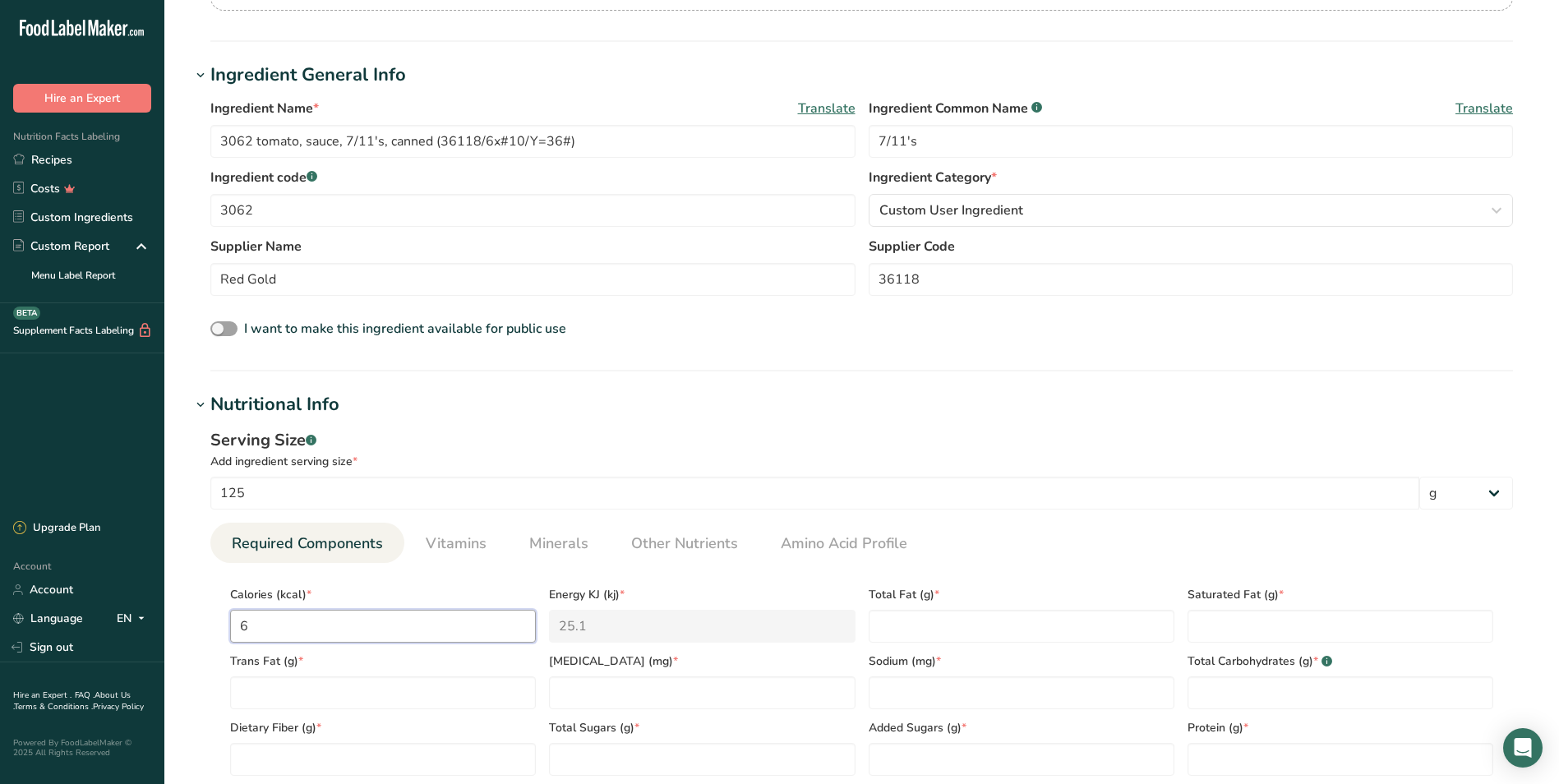
type input "60"
type KJ "251"
type input "60"
click at [288, 689] on Fat "number" at bounding box center [383, 692] width 306 height 33
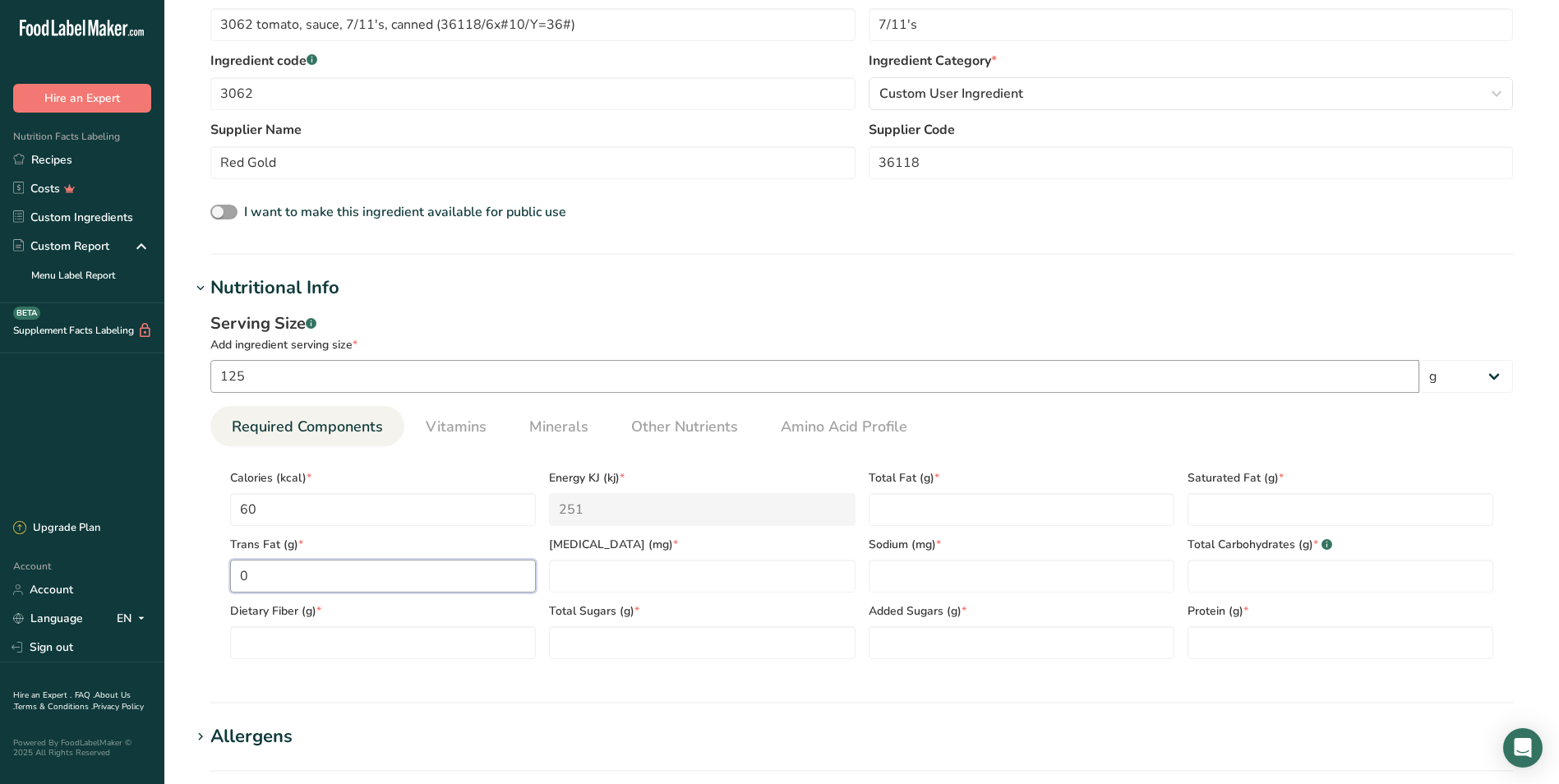
scroll to position [411, 0]
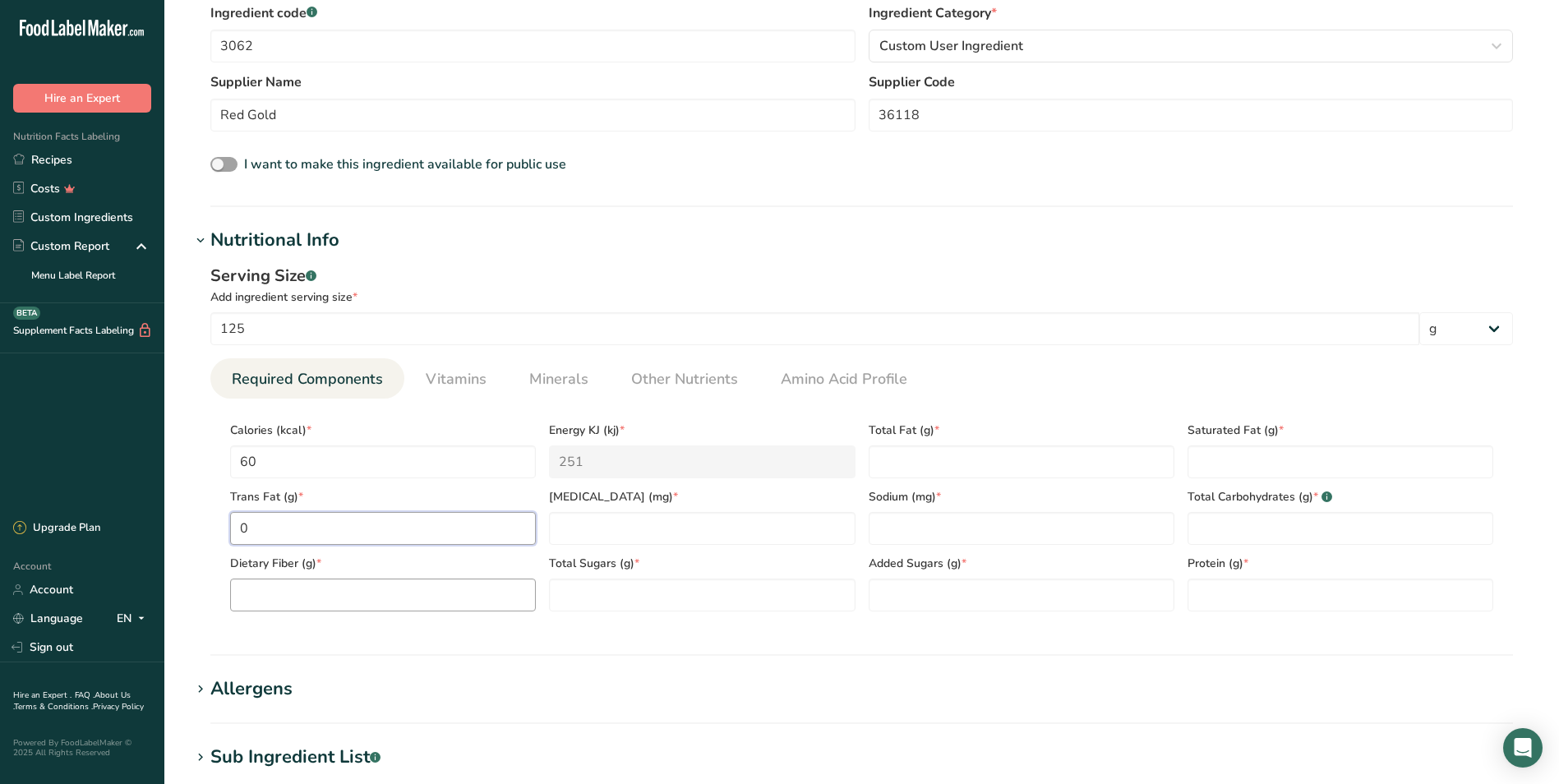
type Fat "0"
click at [266, 594] on Fiber "number" at bounding box center [383, 594] width 306 height 33
type Fiber "2"
click at [567, 524] on input "number" at bounding box center [701, 528] width 306 height 33
type input "0"
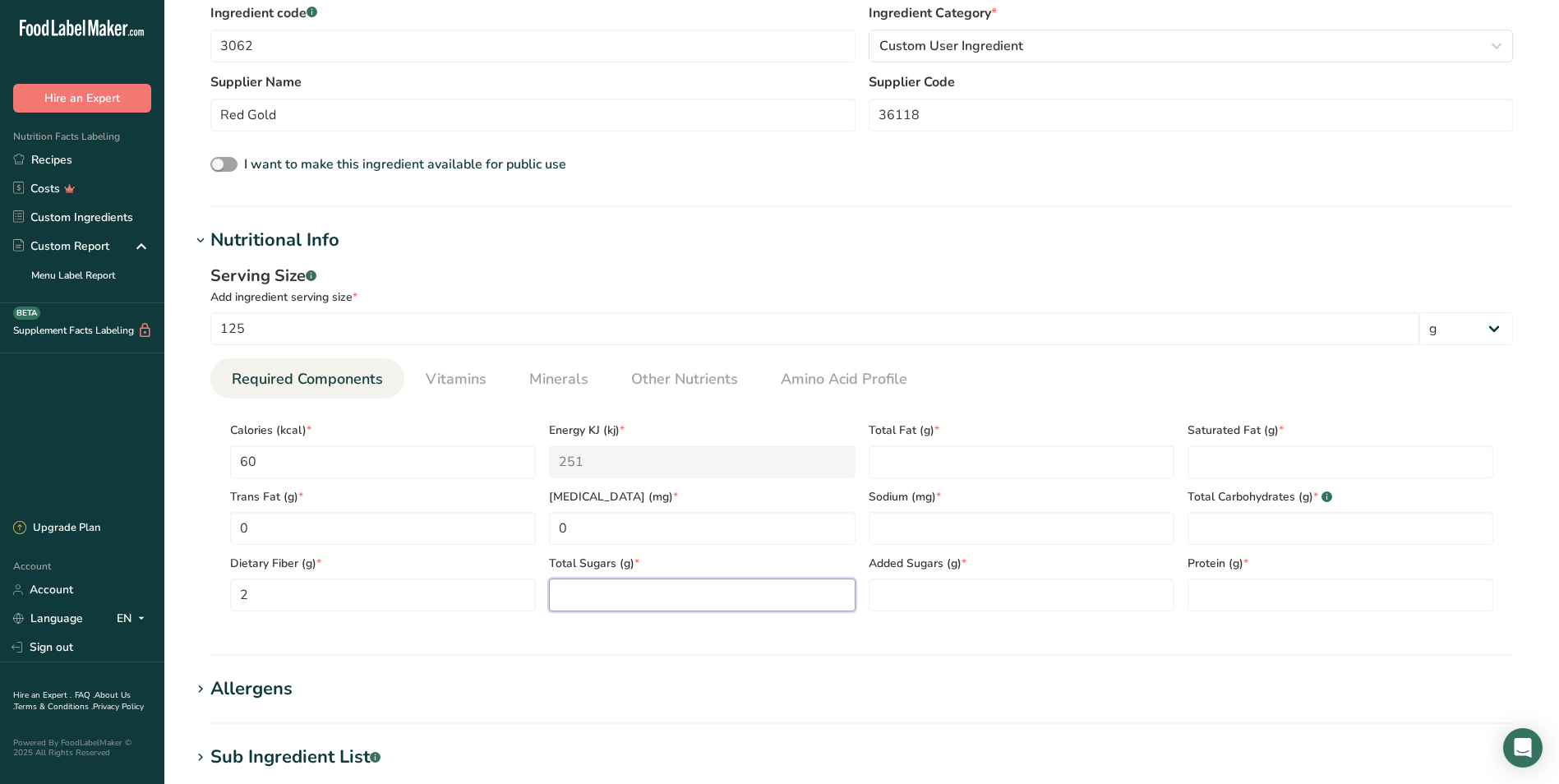
click at [569, 598] on Sugars "number" at bounding box center [701, 594] width 306 height 33
type Sugars "7"
click at [897, 603] on Sugars "number" at bounding box center [1021, 594] width 306 height 33
type Sugars "0"
click at [878, 528] on input "number" at bounding box center [1021, 528] width 306 height 33
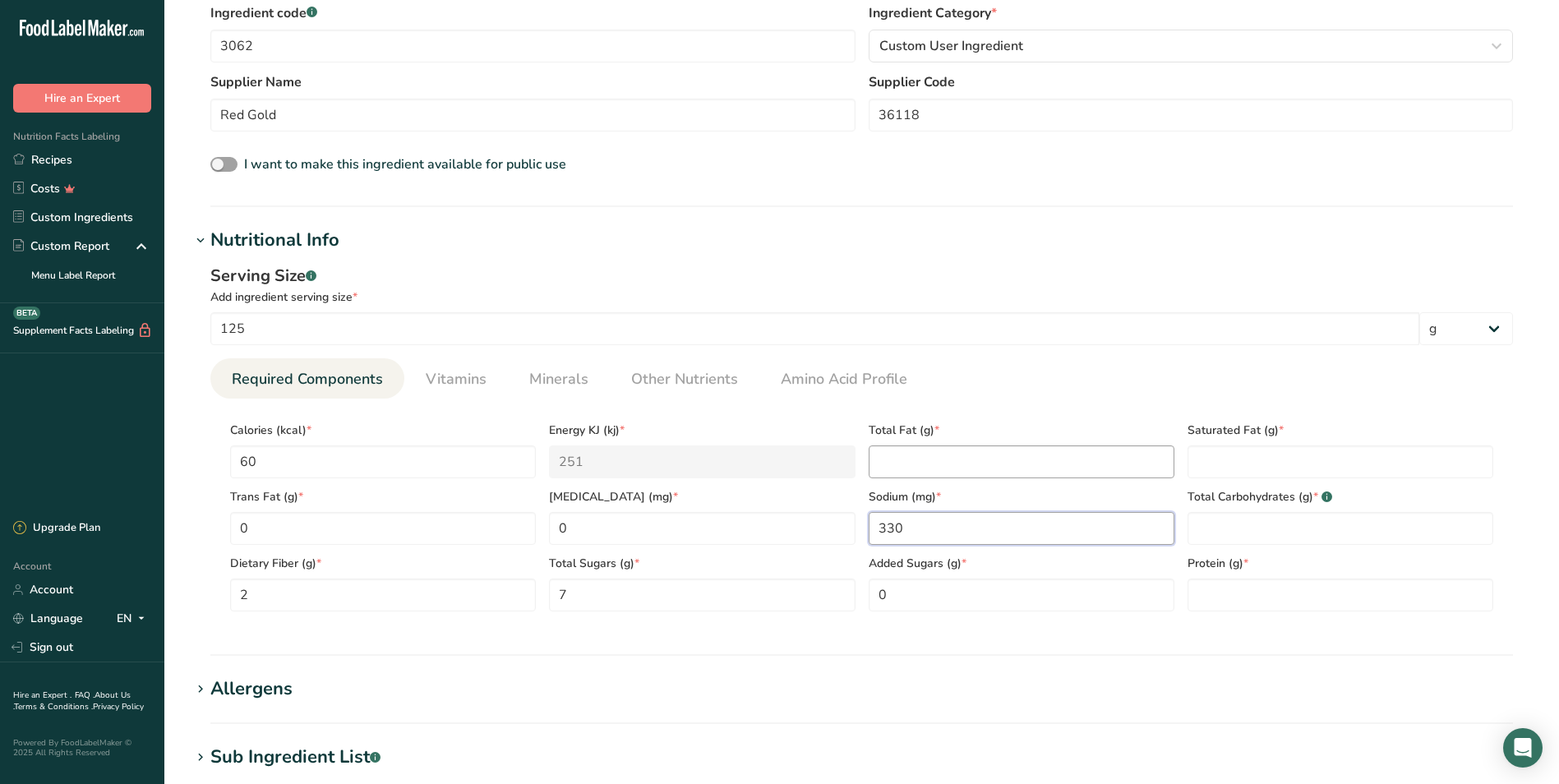
type input "330"
click at [886, 471] on Fat "number" at bounding box center [1021, 462] width 306 height 33
type Fat "0"
click at [1227, 461] on Fat "number" at bounding box center [1340, 462] width 306 height 33
type Fat "0"
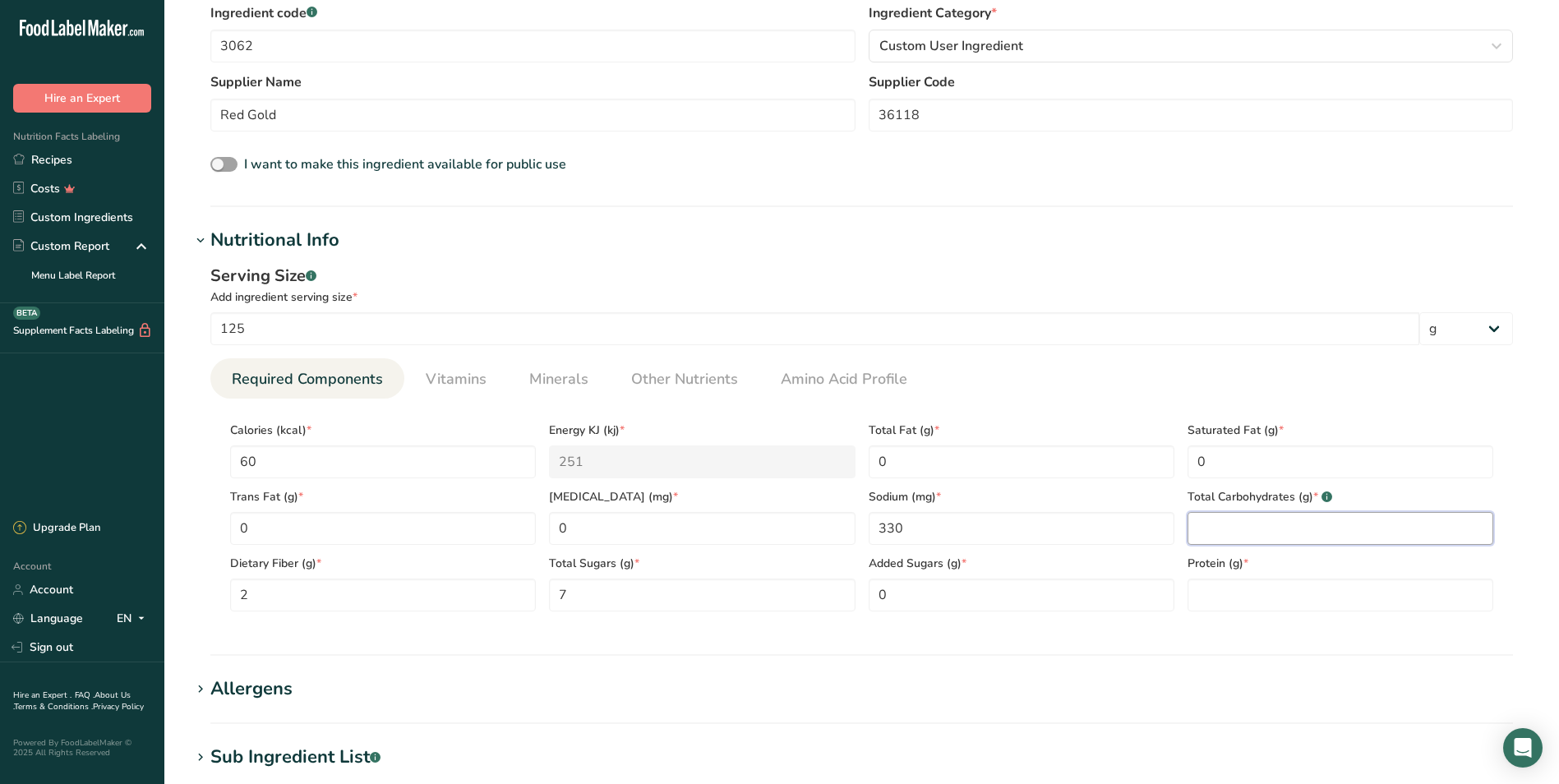
click at [1210, 537] on Carbohydrates "number" at bounding box center [1340, 528] width 306 height 33
type Carbohydrates "10"
click at [1212, 599] on input "number" at bounding box center [1340, 594] width 306 height 33
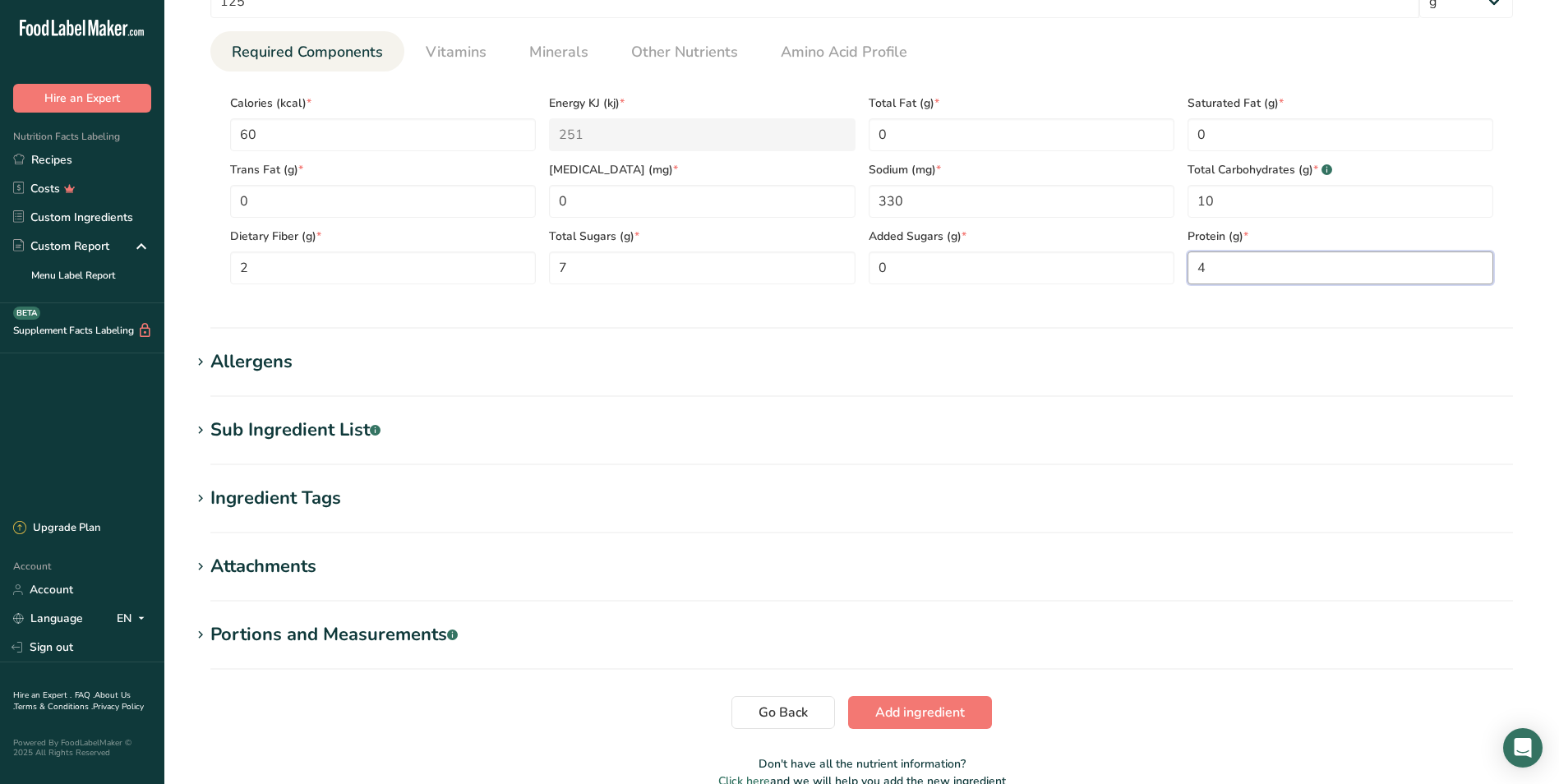
scroll to position [739, 0]
type input "4"
click at [878, 709] on span "Add ingredient" at bounding box center [919, 710] width 89 height 20
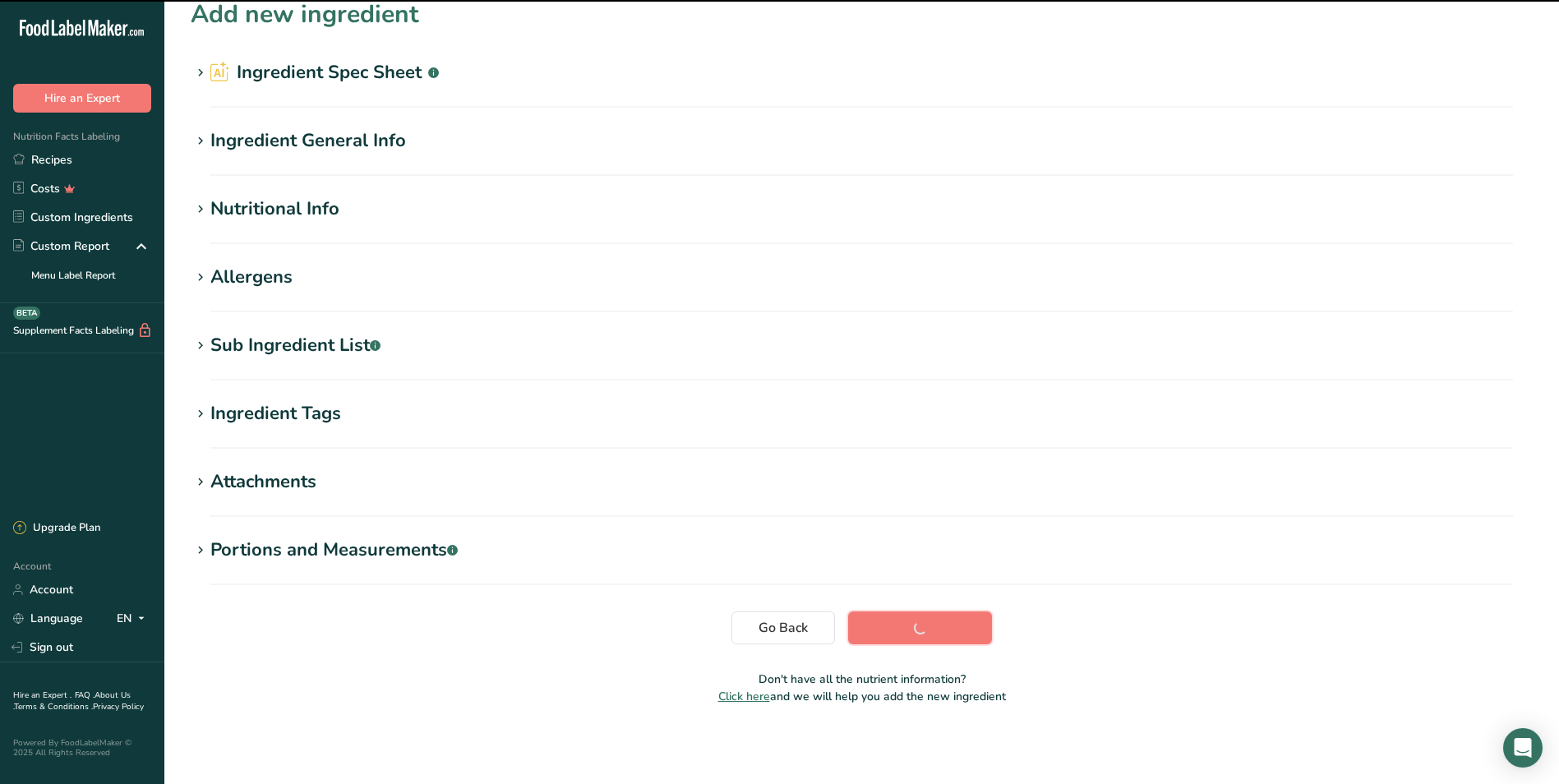
scroll to position [17, 0]
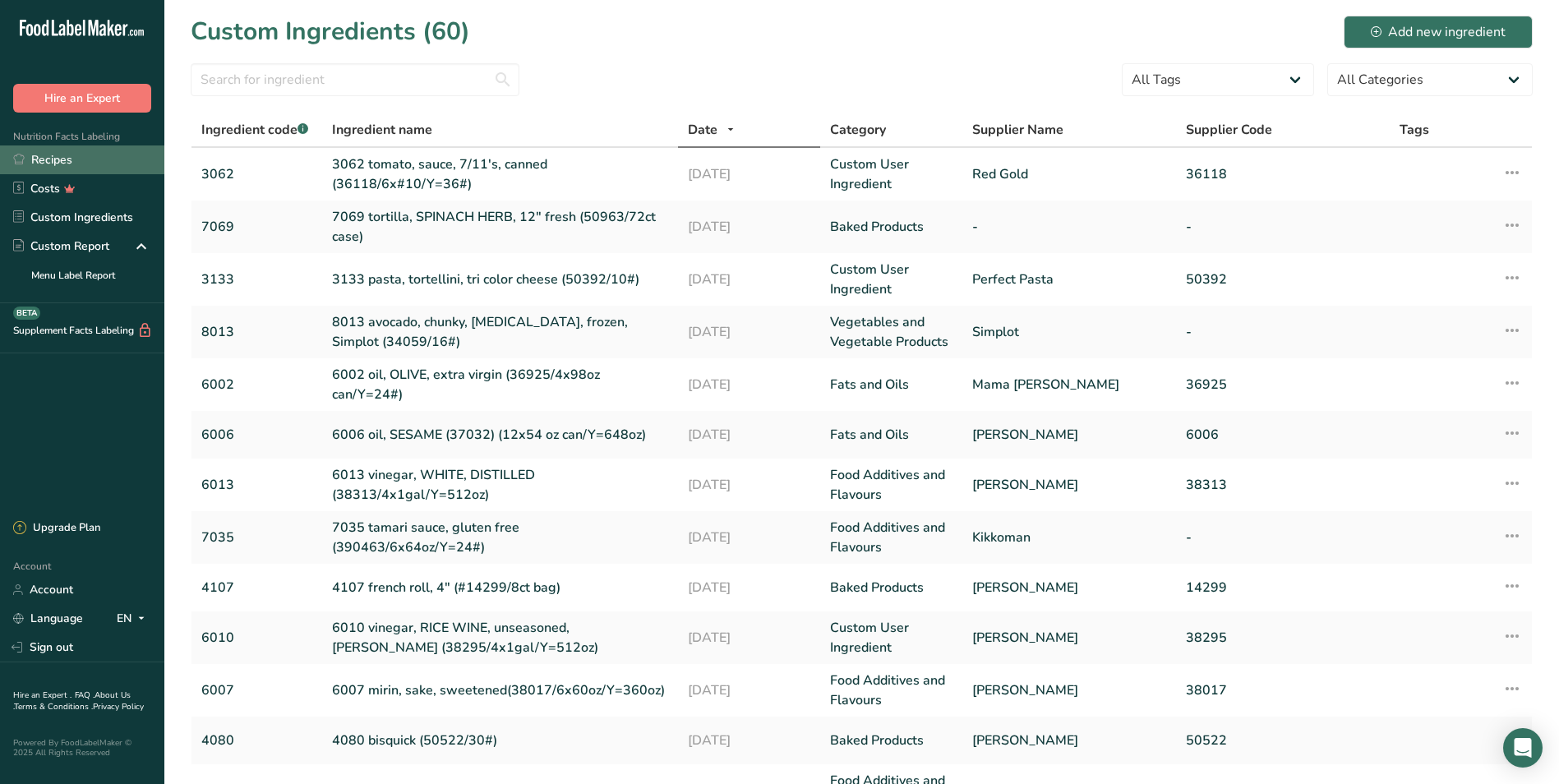
click at [48, 154] on link "Recipes" at bounding box center [82, 159] width 164 height 29
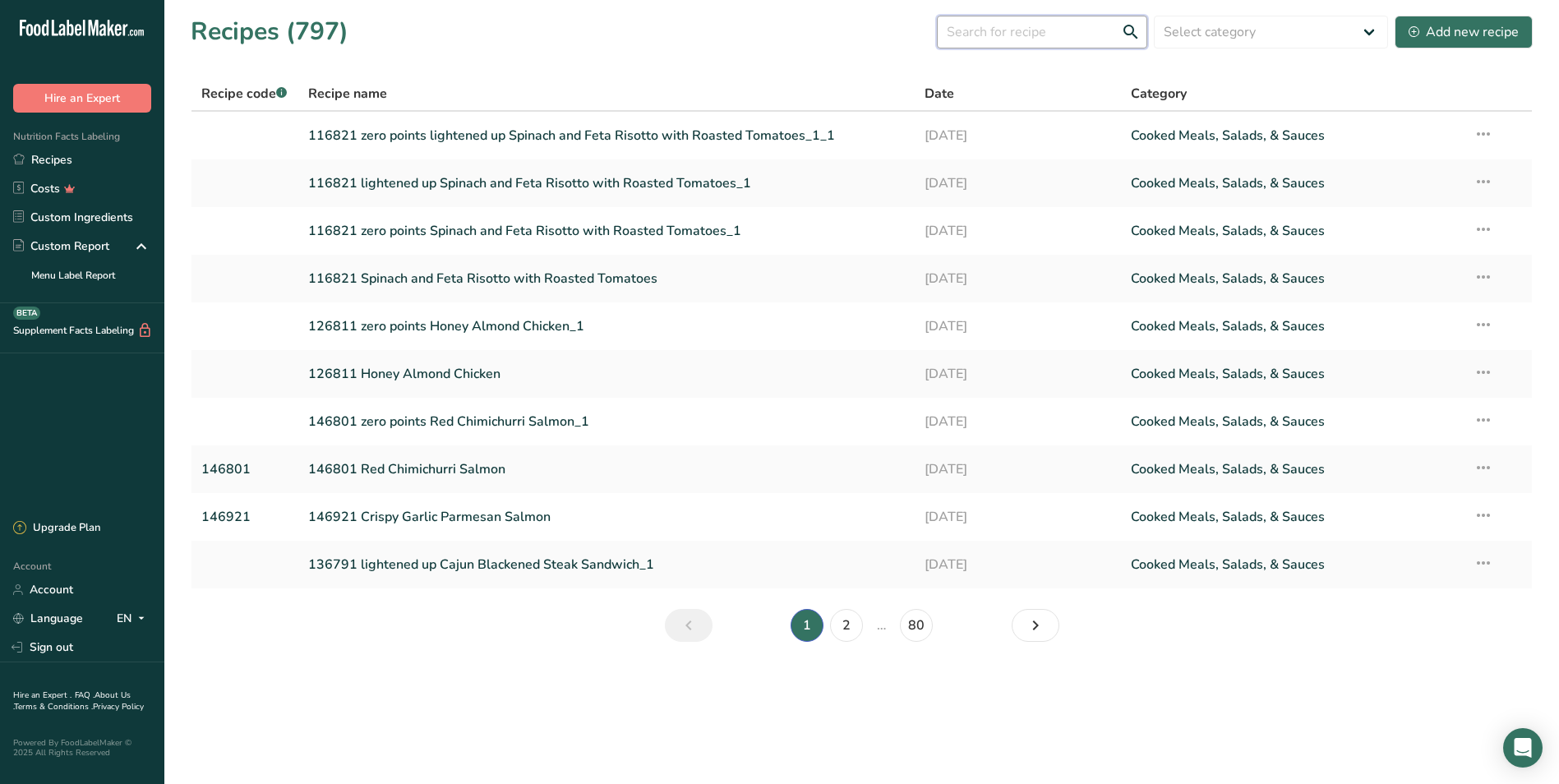
click at [988, 35] on input "text" at bounding box center [1041, 32] width 210 height 33
click at [973, 36] on input "text" at bounding box center [1041, 32] width 210 height 33
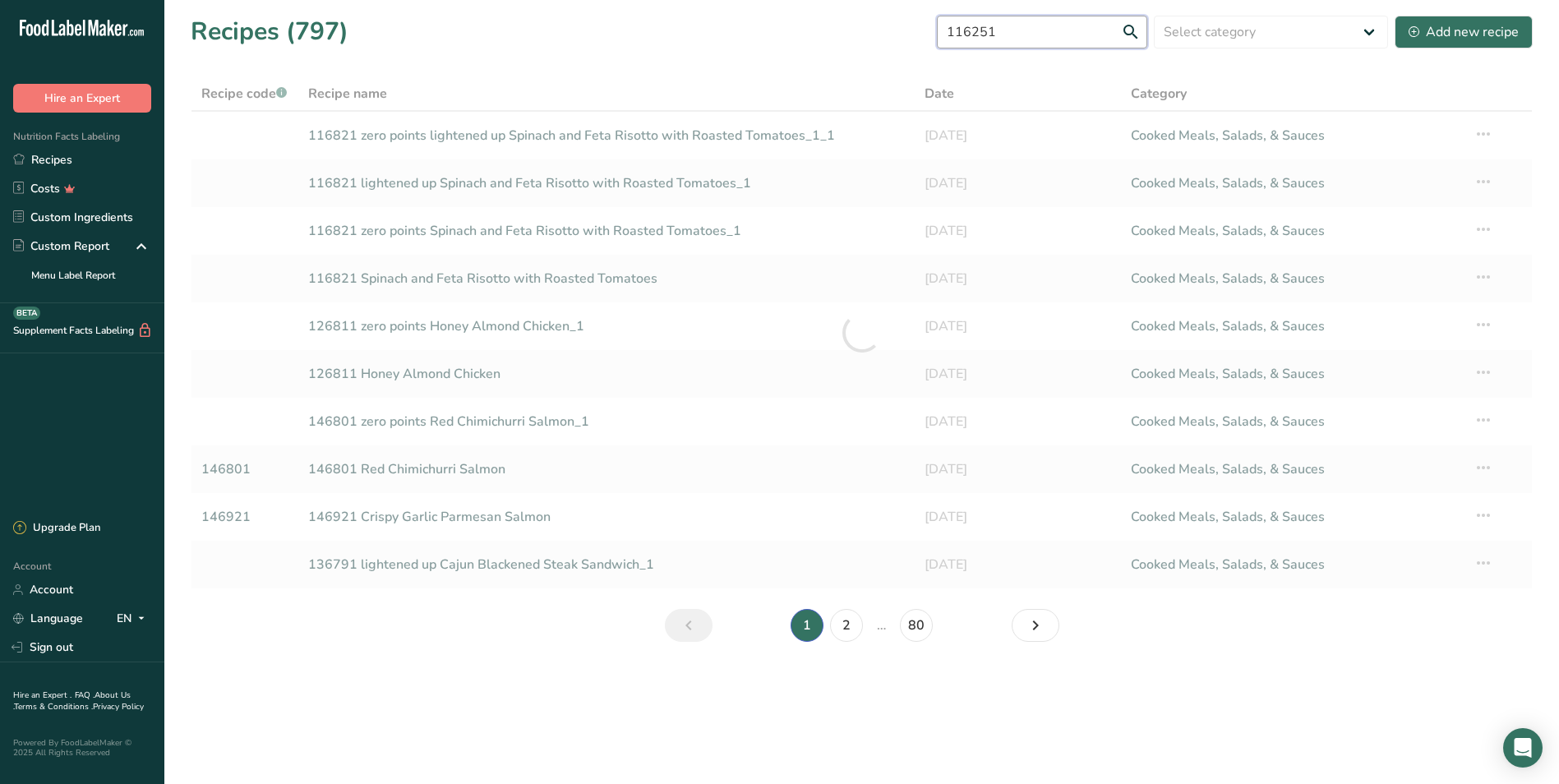
type input "116251"
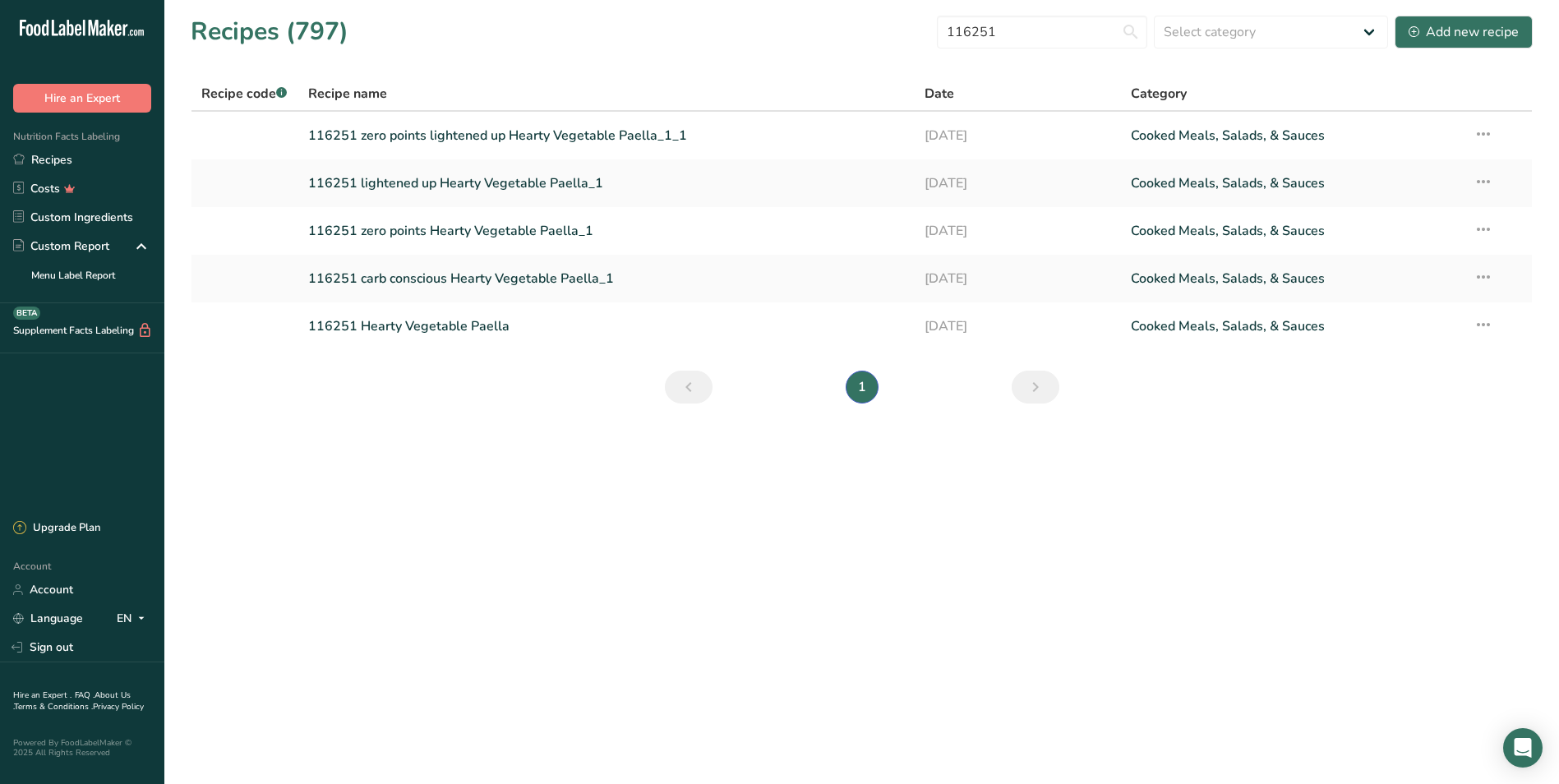
drag, startPoint x: 419, startPoint y: 325, endPoint x: 648, endPoint y: 362, distance: 232.0
click at [420, 325] on link "116251 Hearty Vegetable Paella" at bounding box center [607, 326] width 597 height 35
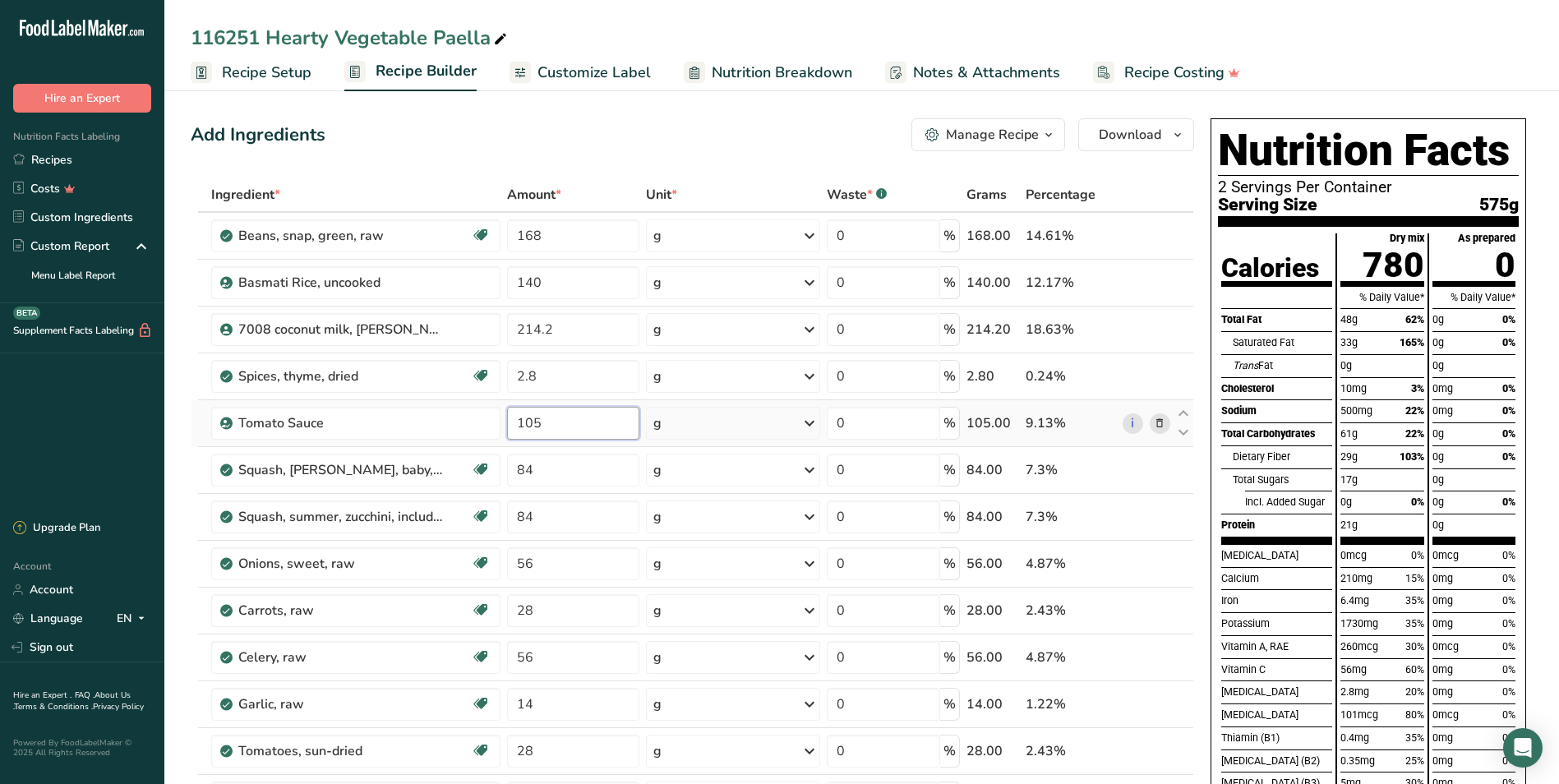
click at [559, 424] on input "105" at bounding box center [573, 423] width 132 height 33
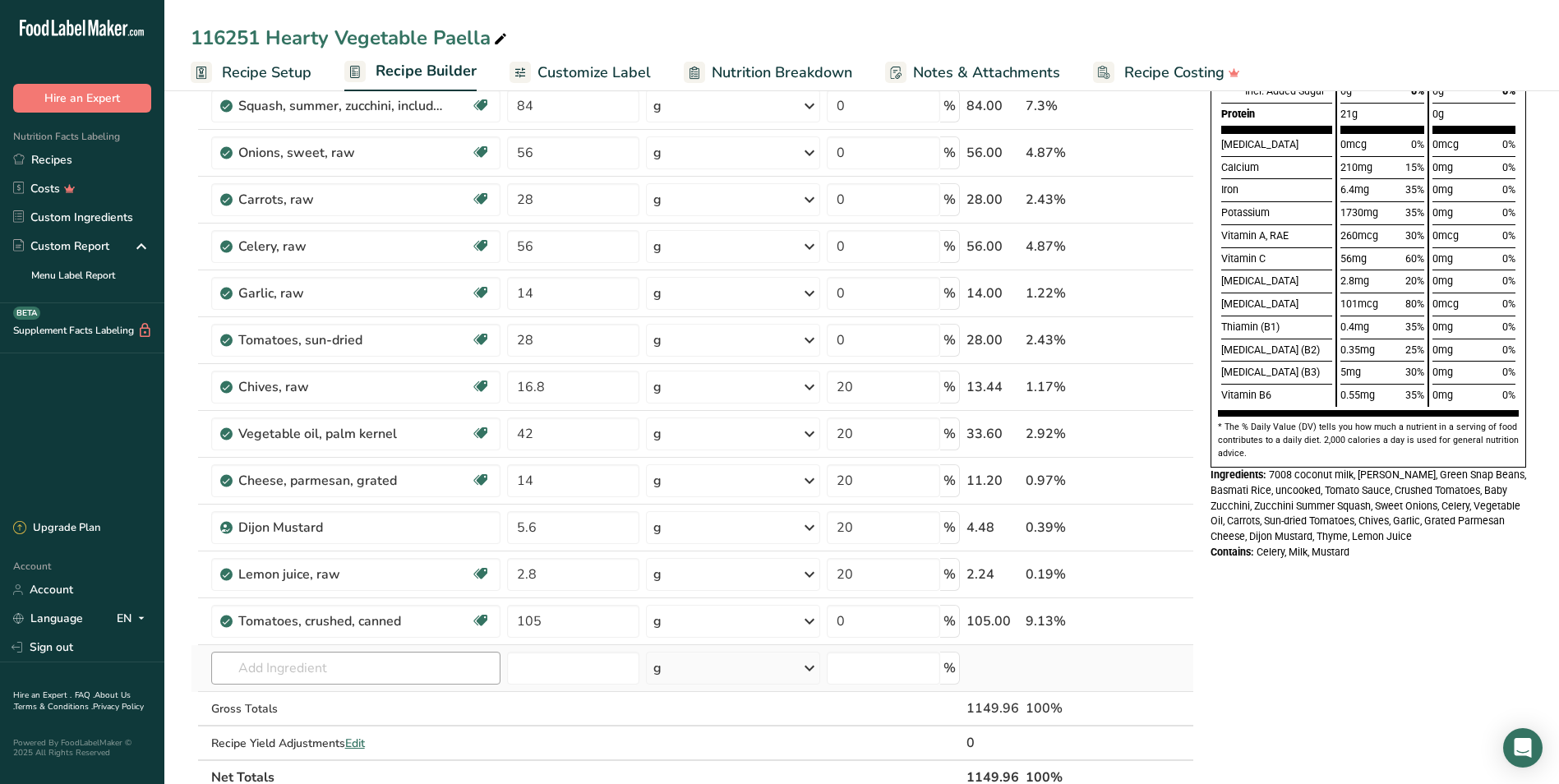
type input "104.999998"
click at [280, 656] on div "Ingredient * Amount * Unit * Waste * .a-a{fill:#347362;}.b-a{fill:#fff;} Grams …" at bounding box center [692, 280] width 1003 height 1028
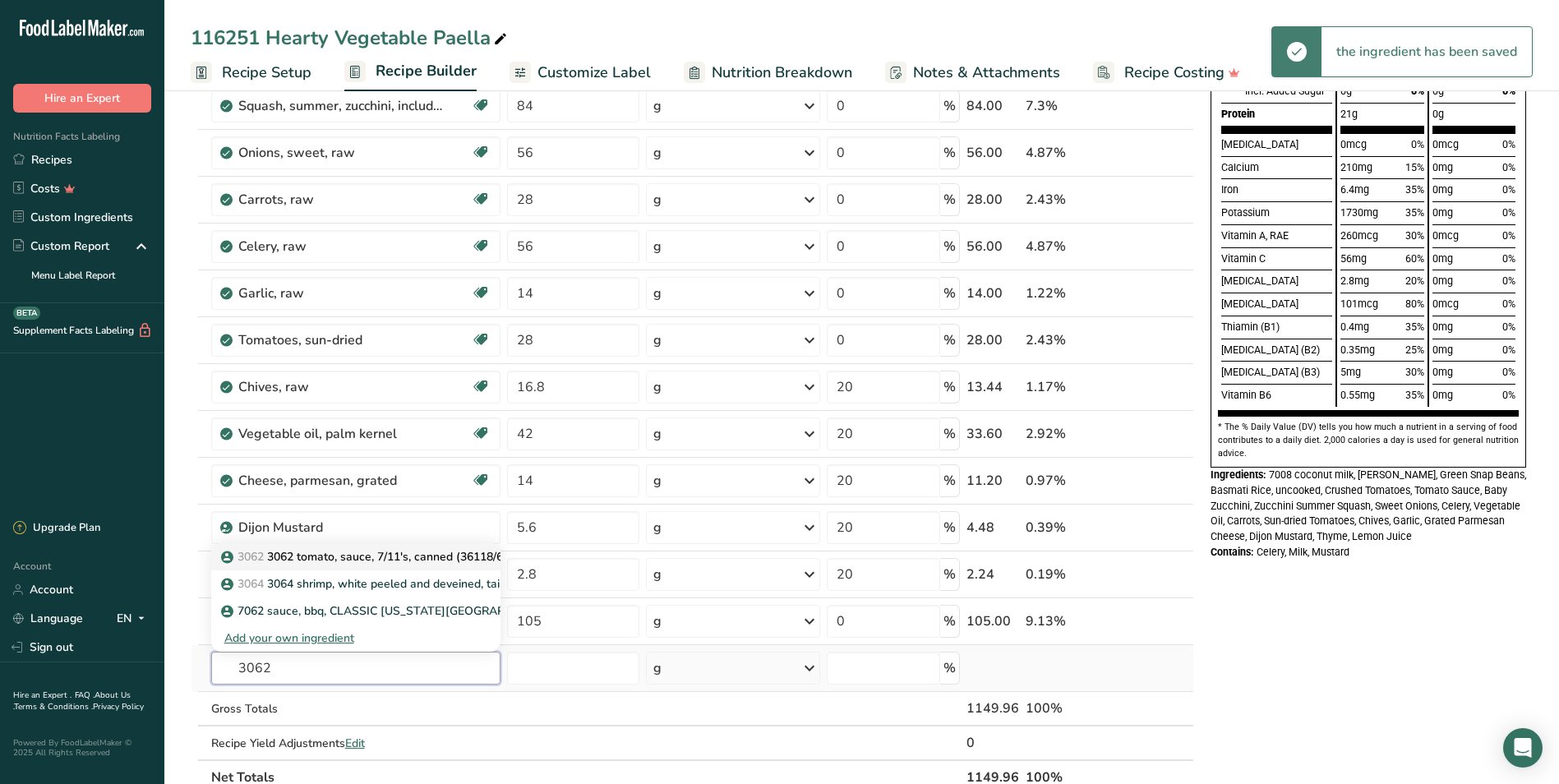
type input "3062"
click at [333, 558] on p "3062 3062 tomato, sauce, 7/11's, canned (36118/6x#10/Y=36#)" at bounding box center [396, 556] width 345 height 17
type input "3062 tomato, sauce, 7/11's, canned (36118/6x#10/Y=36#)"
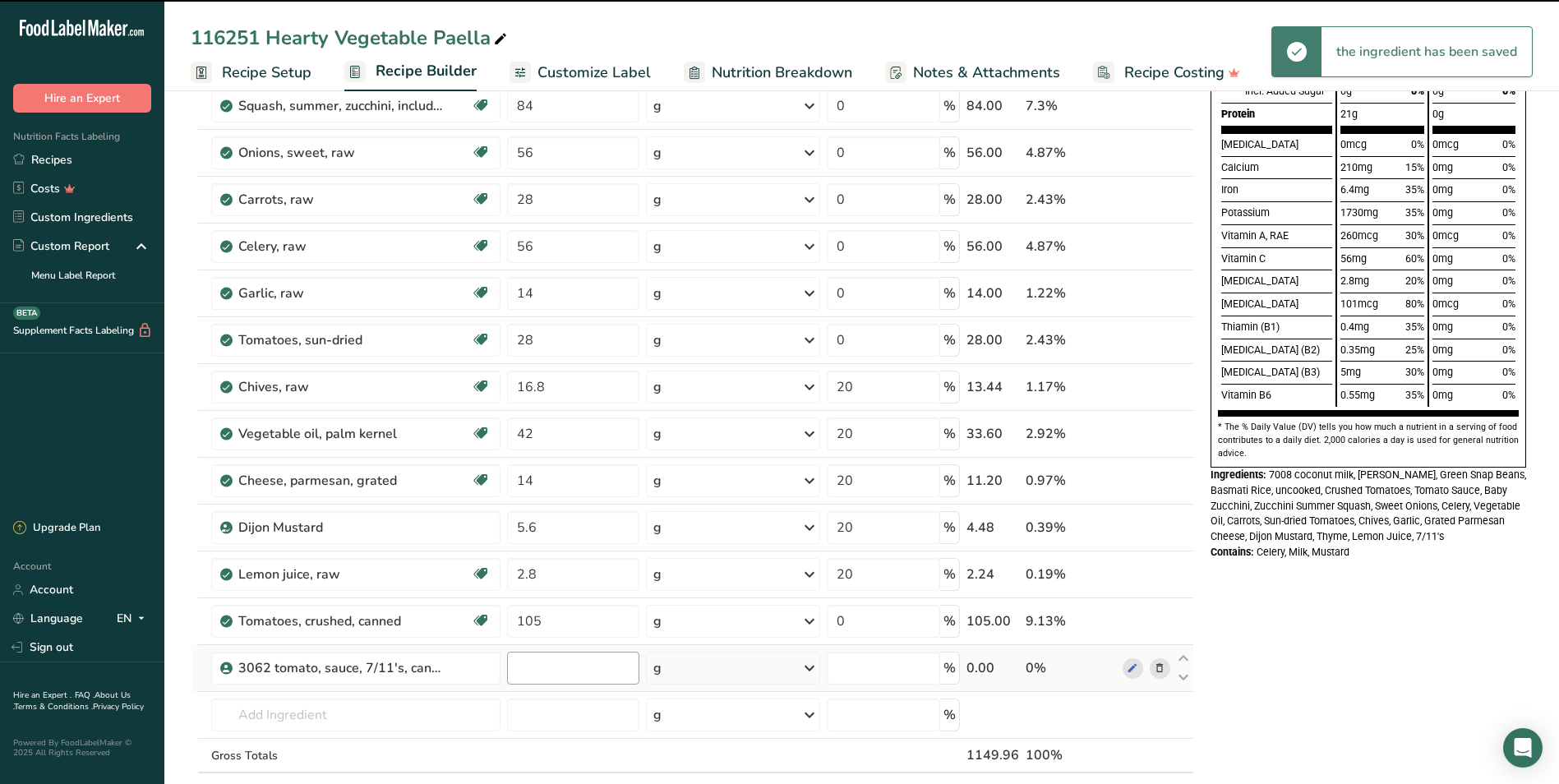
type input "0"
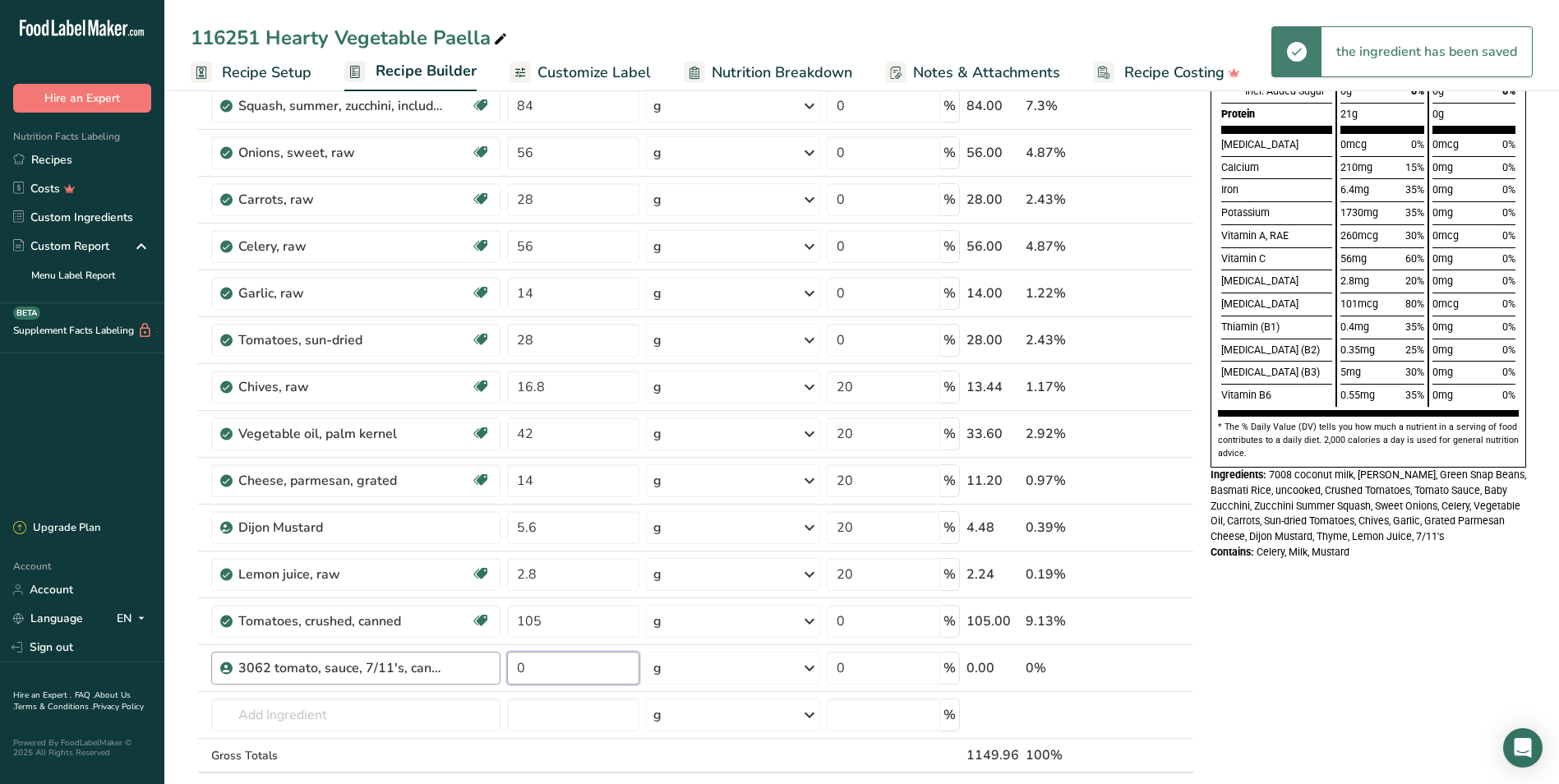
drag, startPoint x: 556, startPoint y: 665, endPoint x: 492, endPoint y: 666, distance: 64.0
click at [492, 666] on tr "3062 tomato, sauce, 7/11's, canned (36118/6x#10/Y=36#) 0 g Weight Units g kg mg…" at bounding box center [692, 668] width 1002 height 47
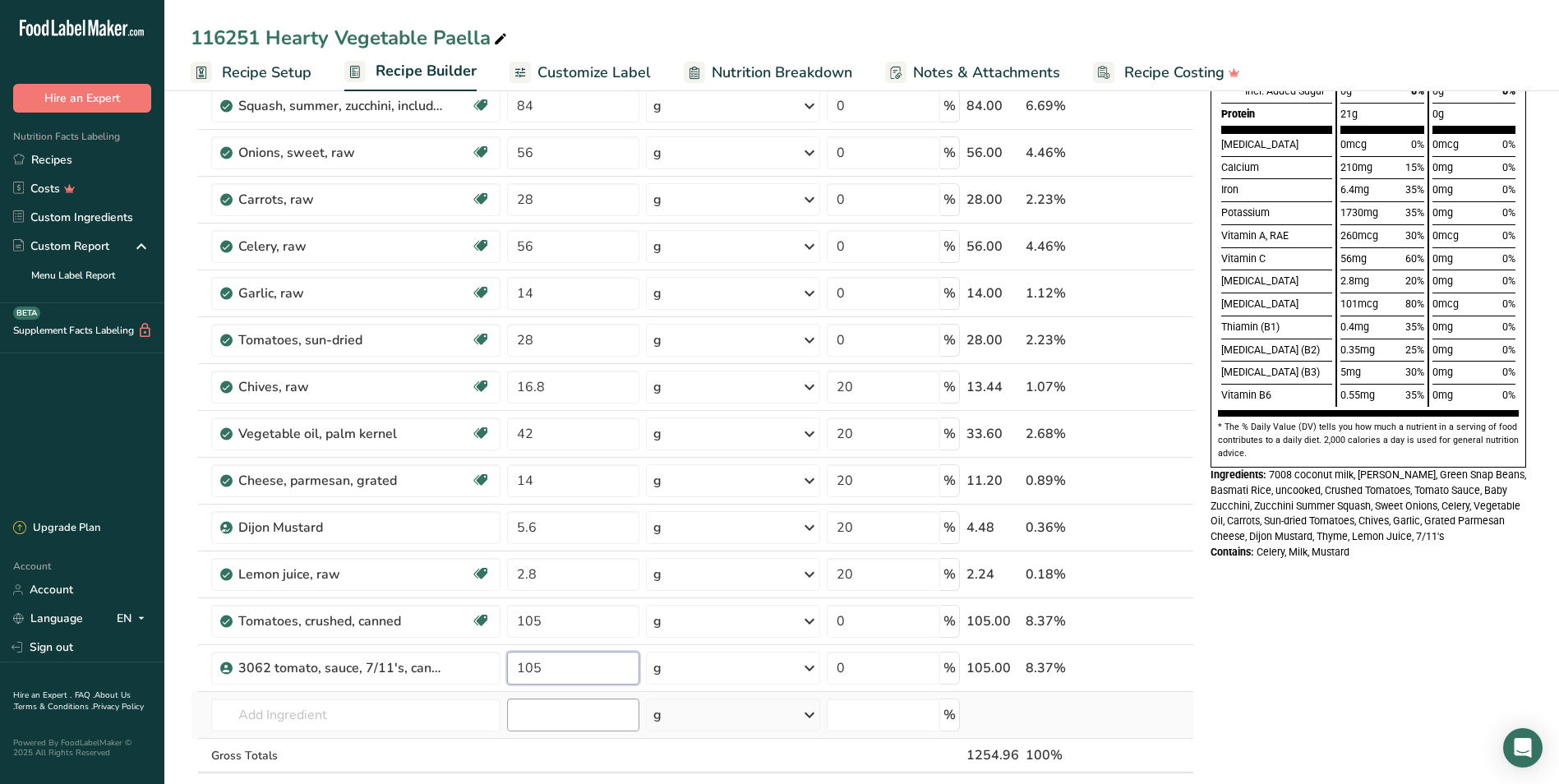
type input "105"
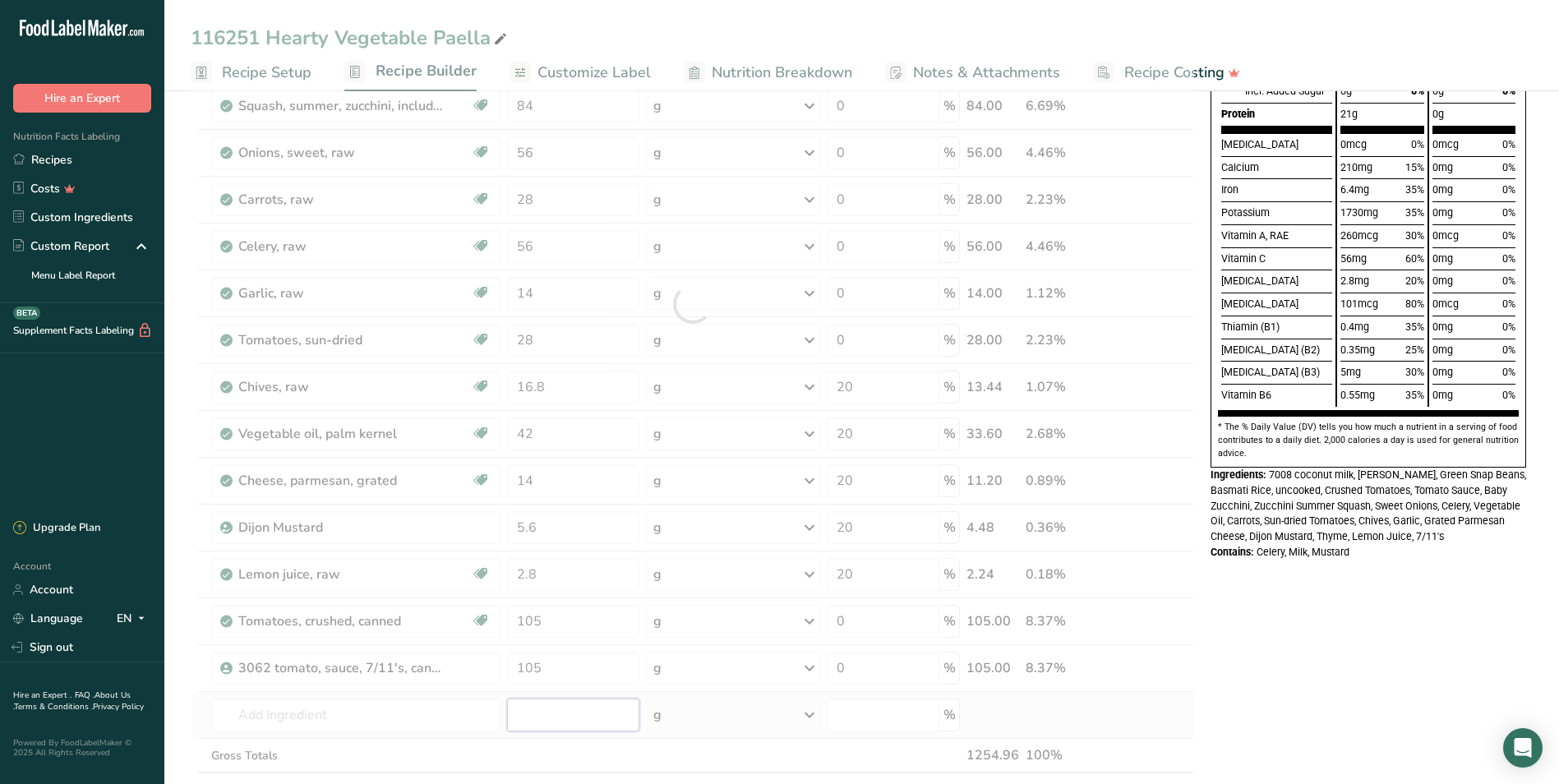
click at [586, 714] on div "Ingredient * Amount * Unit * Waste * .a-a{fill:#347362;}.b-a{fill:#fff;} Grams …" at bounding box center [692, 304] width 1003 height 1075
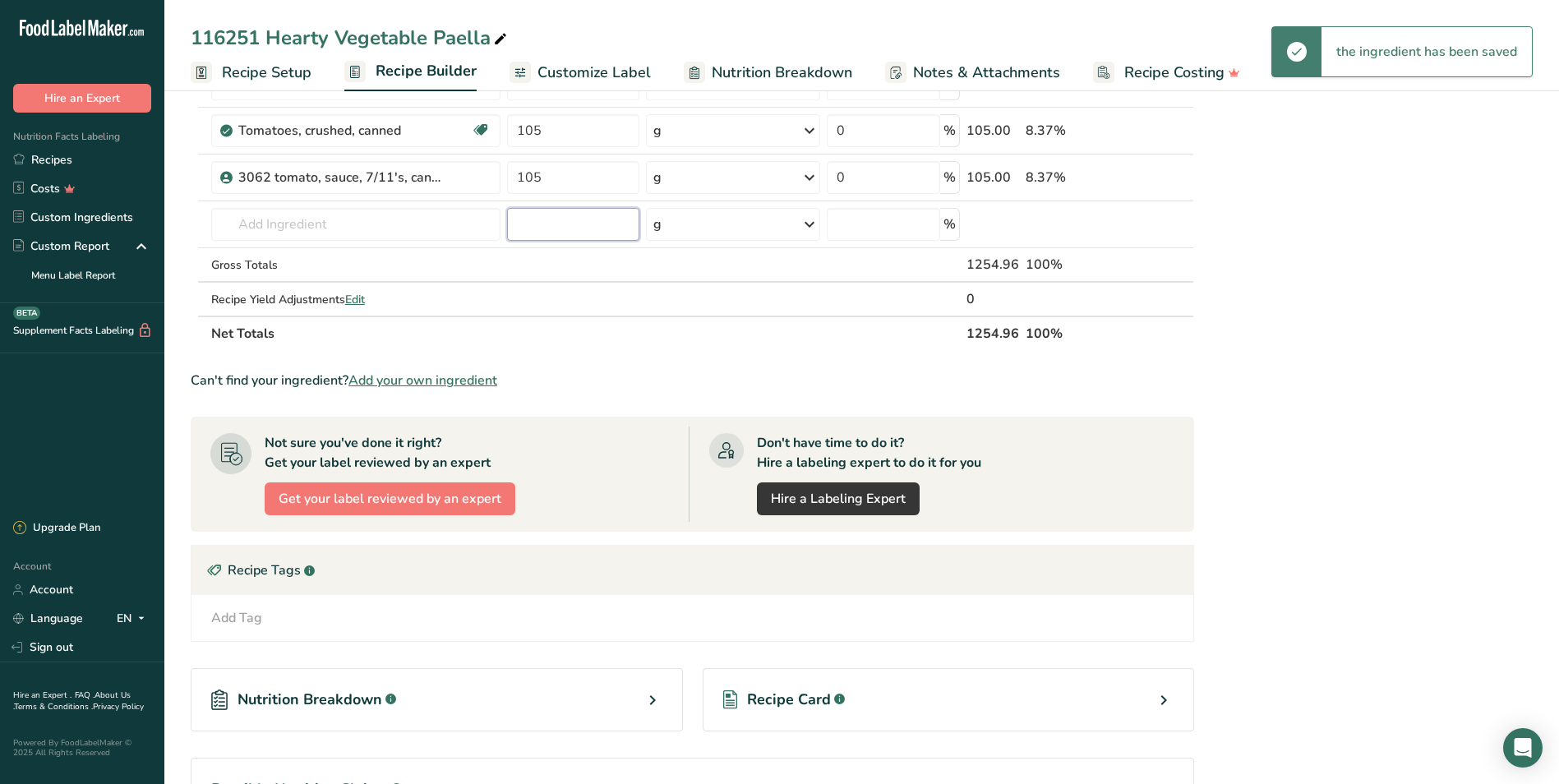
scroll to position [1096, 0]
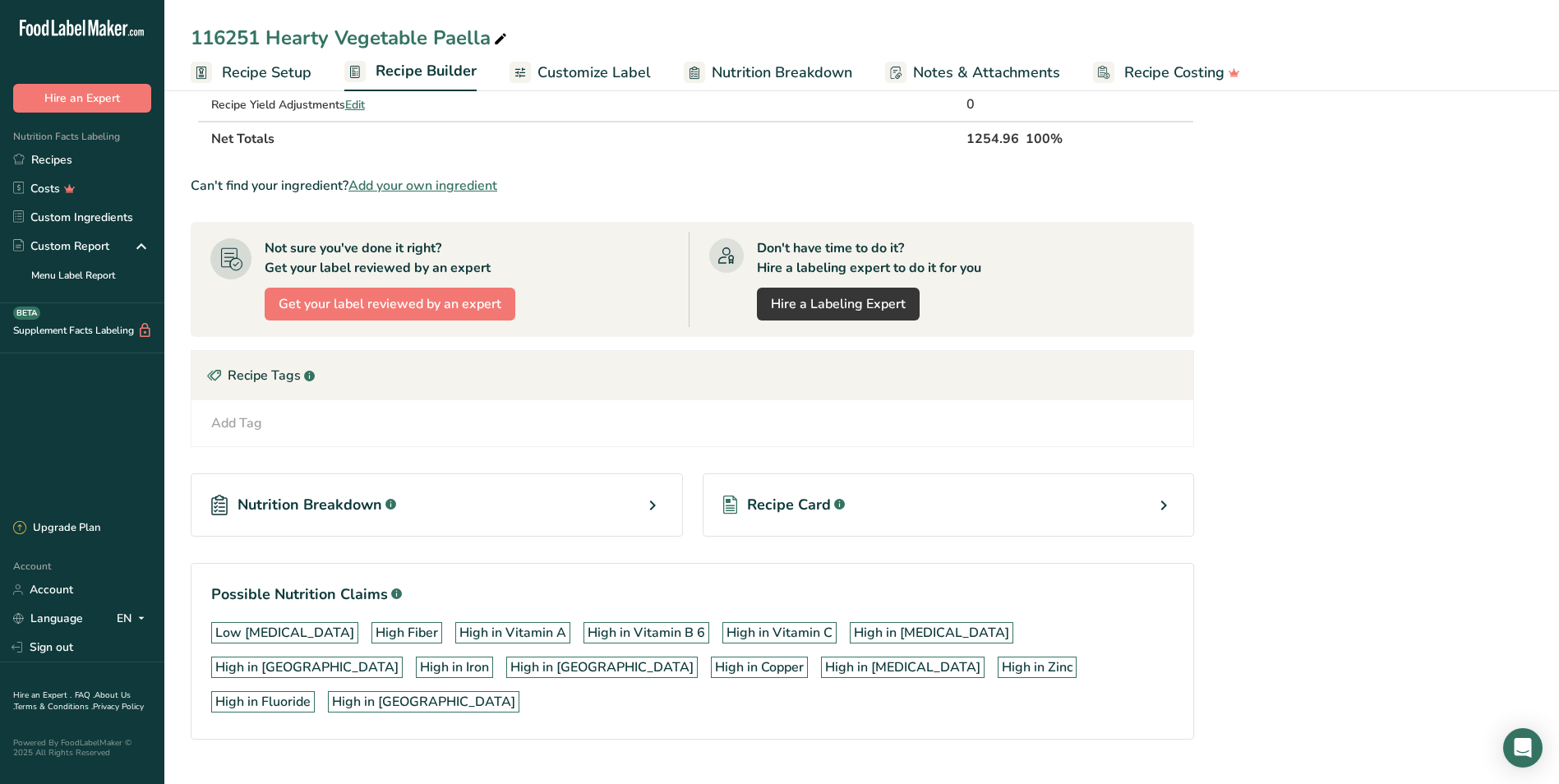
click at [251, 507] on span "Nutrition Breakdown" at bounding box center [309, 505] width 145 height 22
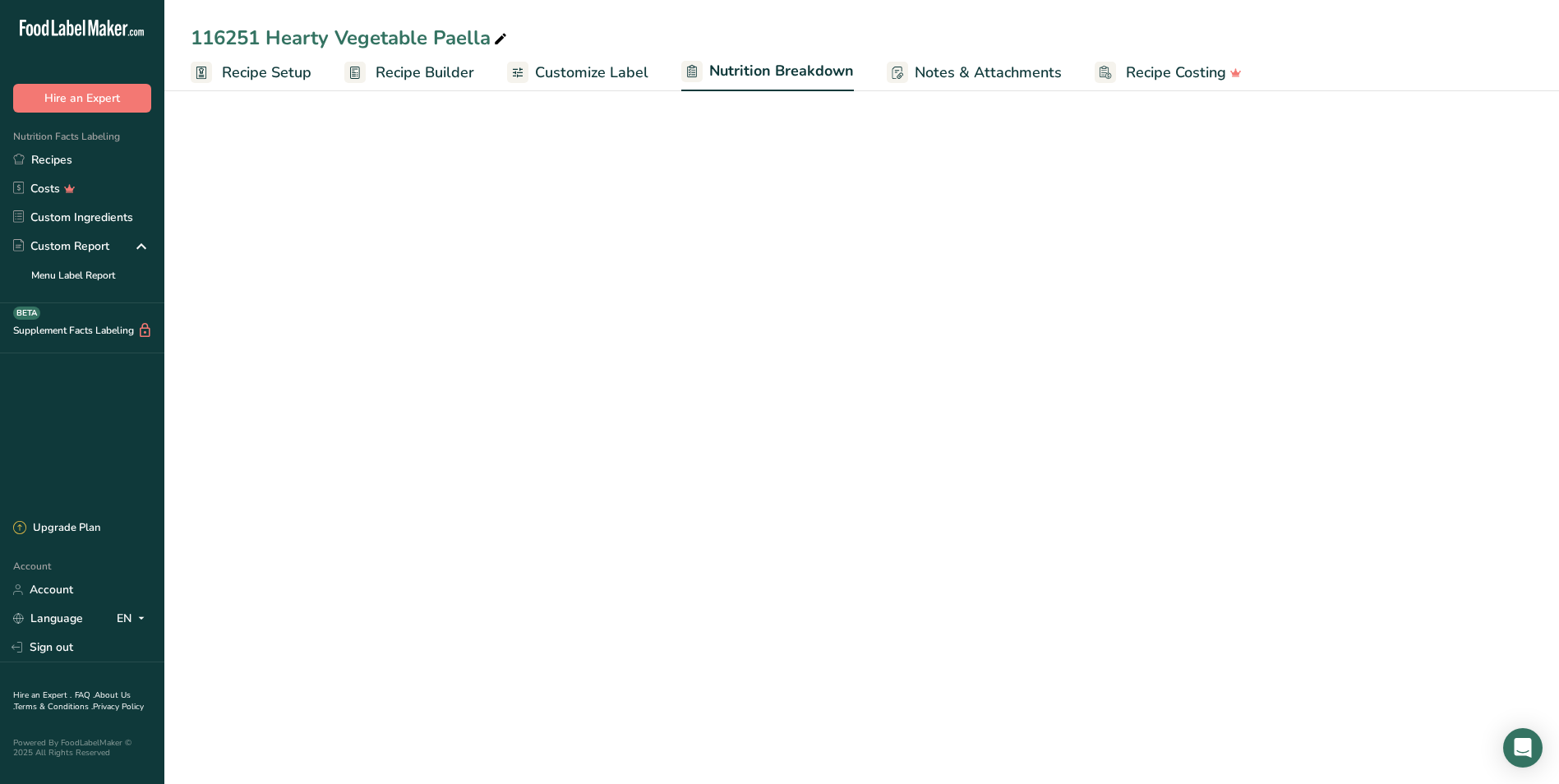
select select "Calories"
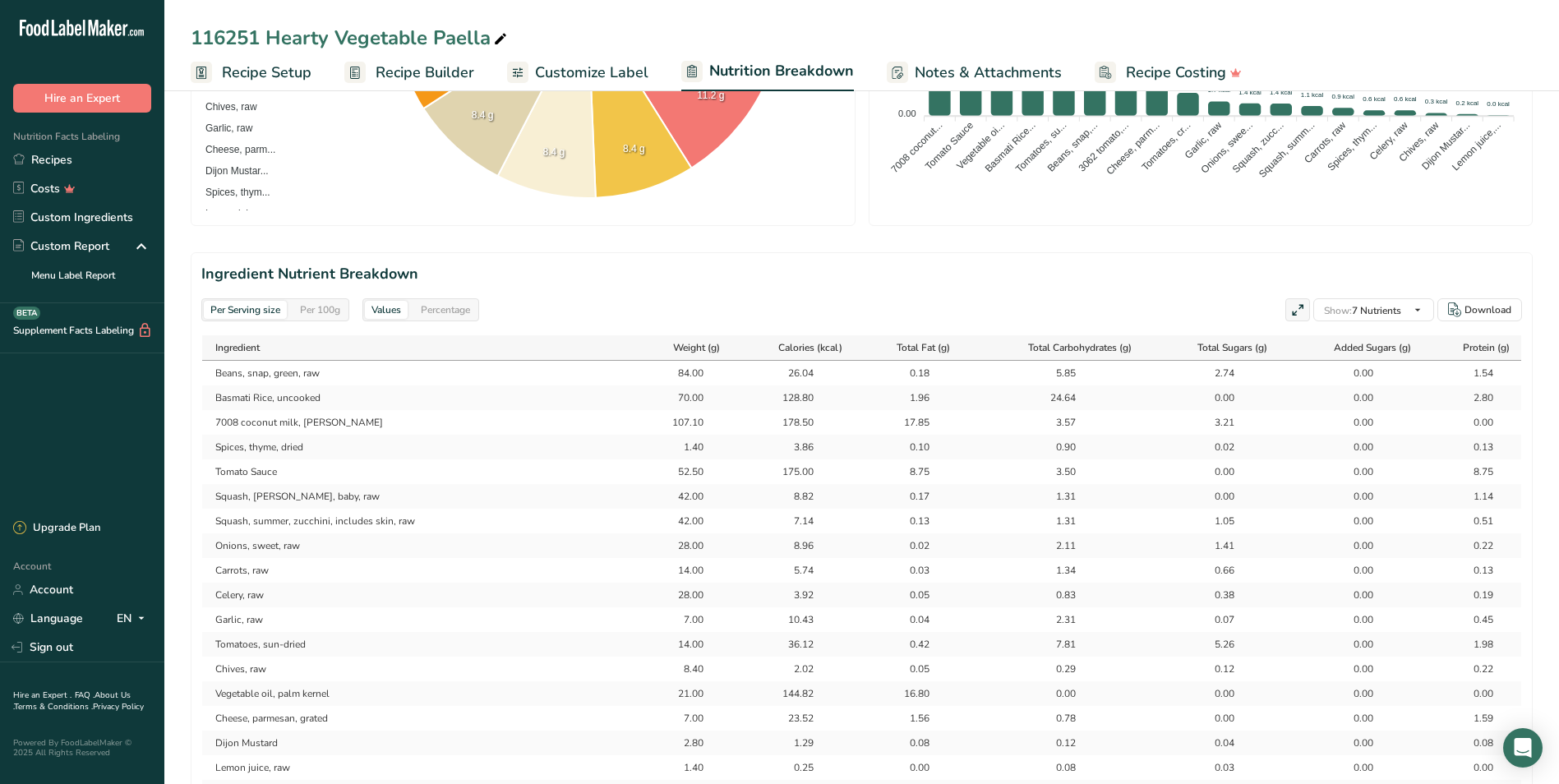
scroll to position [739, 0]
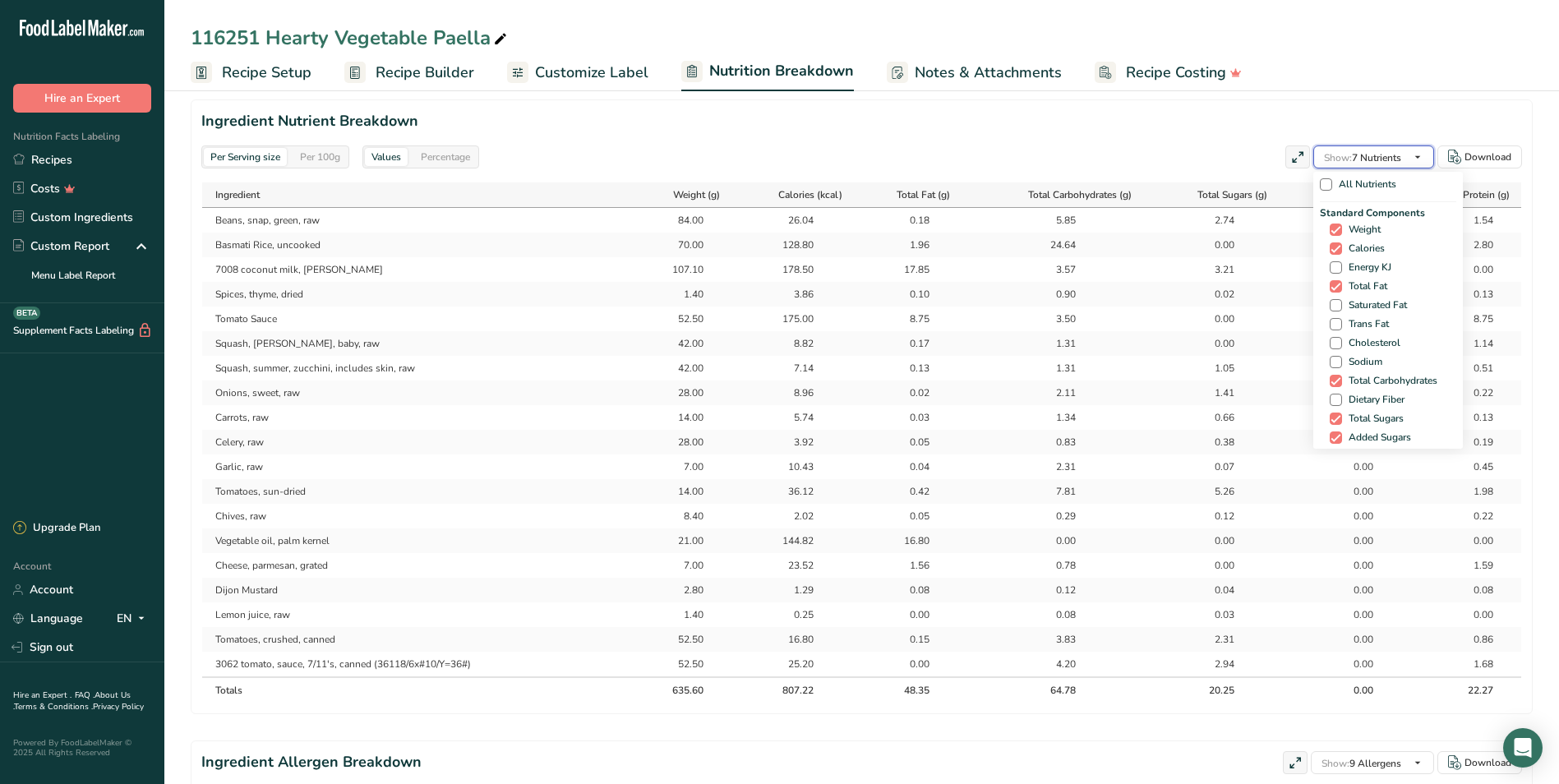
click at [1408, 160] on span "button" at bounding box center [1417, 157] width 20 height 20
click at [1419, 160] on icon "button" at bounding box center [1417, 157] width 13 height 21
click at [1331, 401] on span at bounding box center [1336, 400] width 12 height 12
click at [1331, 401] on input "Dietary Fiber" at bounding box center [1335, 400] width 10 height 10
checkbox input "true"
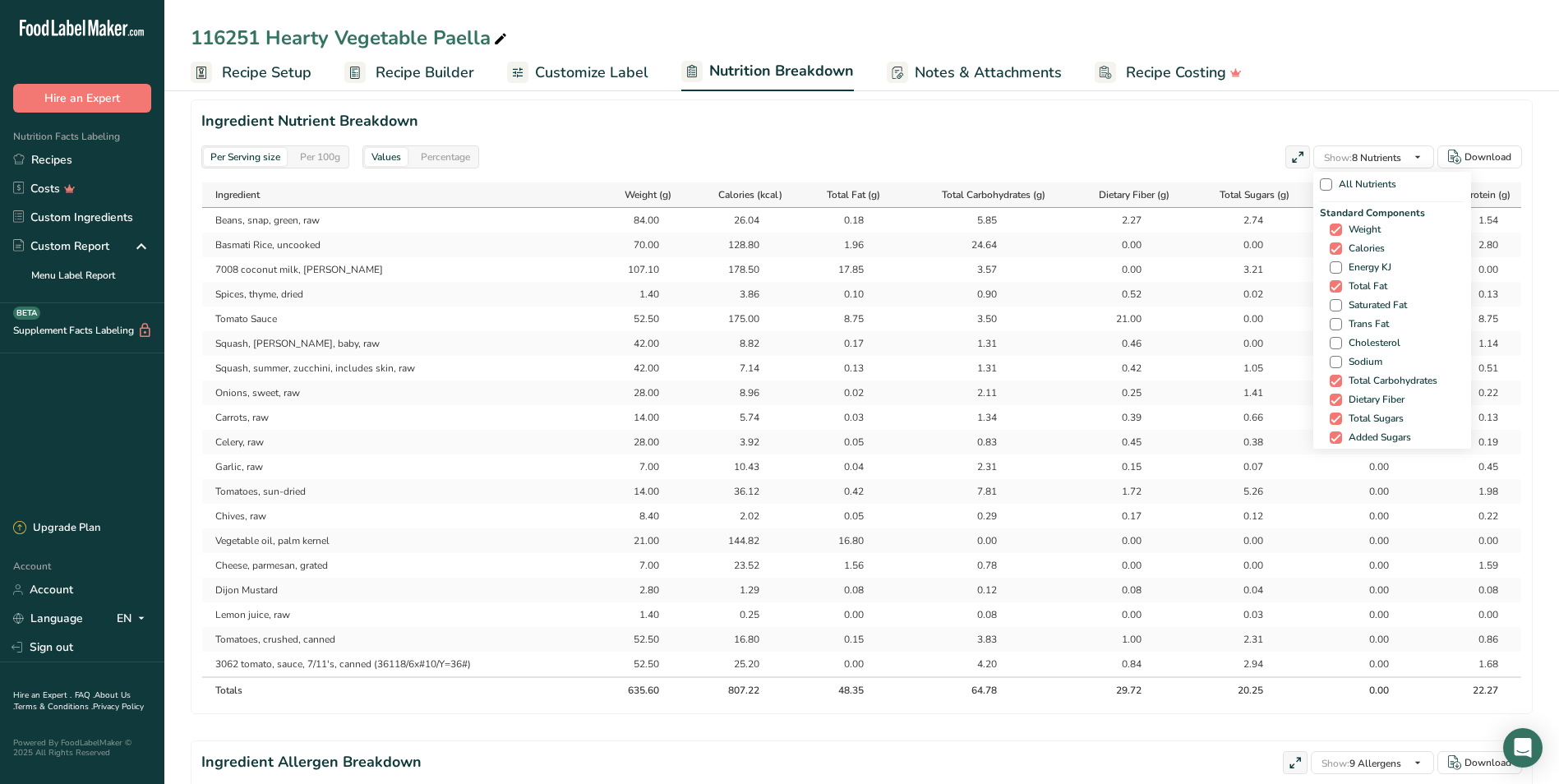
click at [1308, 36] on div "116251 Hearty Vegetable Paella" at bounding box center [861, 38] width 1395 height 29
